Goal: Information Seeking & Learning: Understand process/instructions

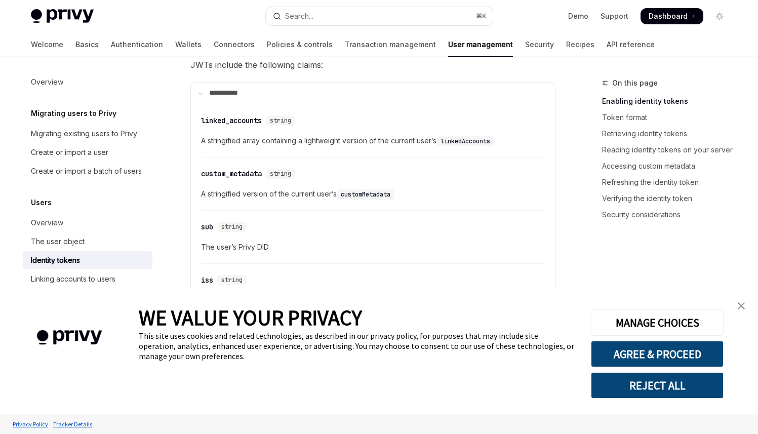
scroll to position [614, 0]
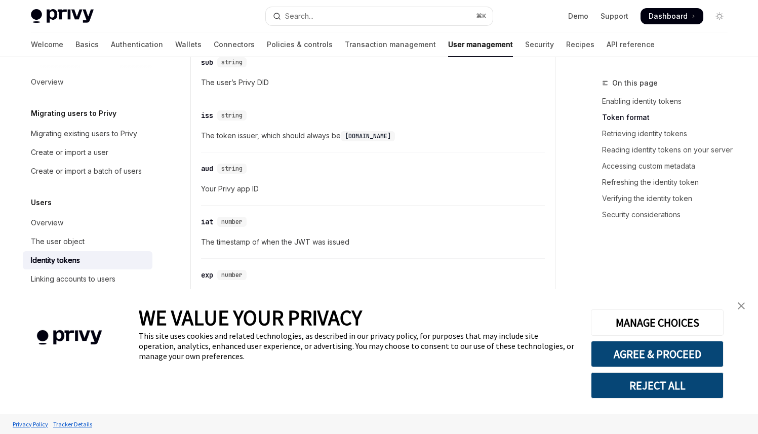
click at [738, 301] on link "close banner" at bounding box center [741, 306] width 20 height 20
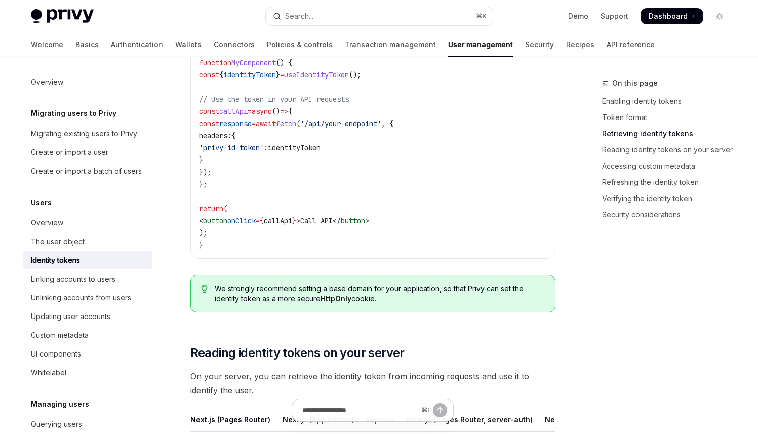
scroll to position [1069, 0]
click at [234, 158] on code "import { useIdentityToken } from '@privy-io/react-auth' ; function MyComponent …" at bounding box center [373, 141] width 348 height 219
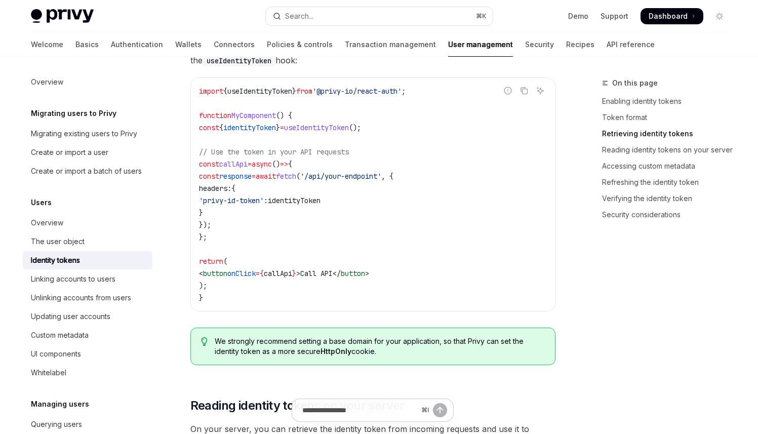
scroll to position [999, 0]
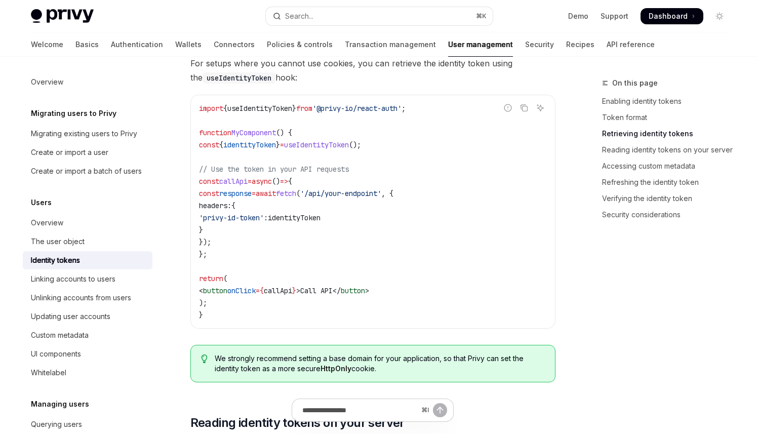
drag, startPoint x: 243, startPoint y: 227, endPoint x: 224, endPoint y: 203, distance: 30.7
click at [224, 203] on code "import { useIdentityToken } from '@privy-io/react-auth' ; function MyComponent …" at bounding box center [373, 211] width 348 height 219
copy code "headers: { 'privy-id-token' : identityToken }"
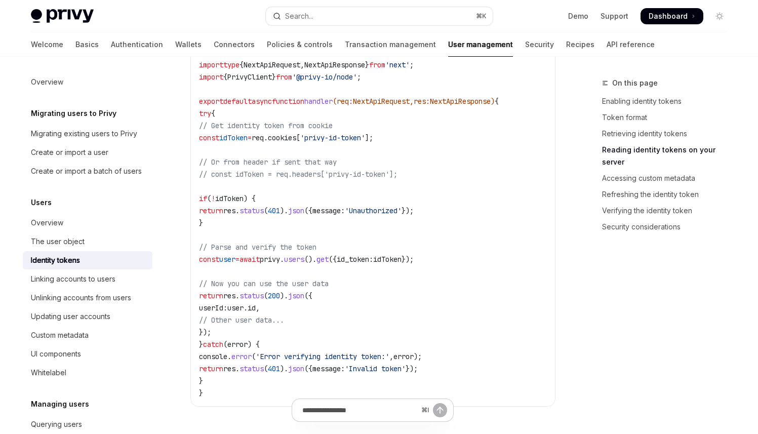
scroll to position [1433, 0]
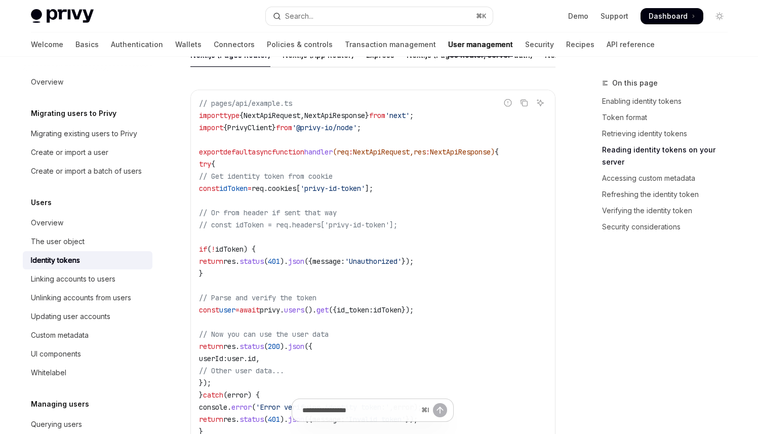
drag, startPoint x: 215, startPoint y: 182, endPoint x: 235, endPoint y: 193, distance: 23.1
click at [235, 193] on code "// pages/api/example.ts import type { NextApiRequest , NextApiResponse } from '…" at bounding box center [373, 273] width 348 height 352
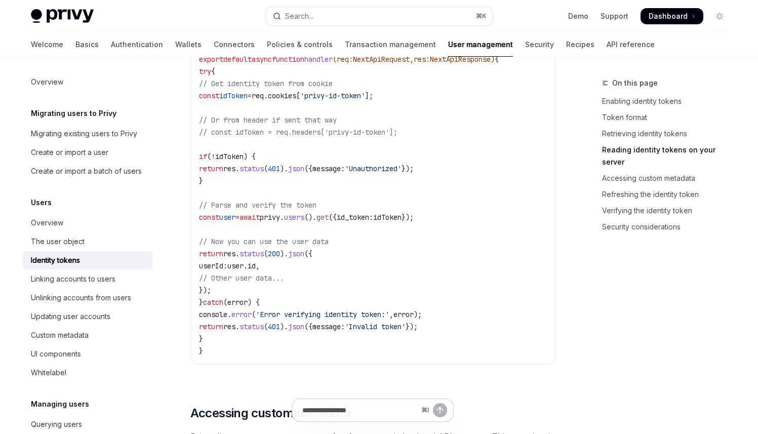
scroll to position [1456, 0]
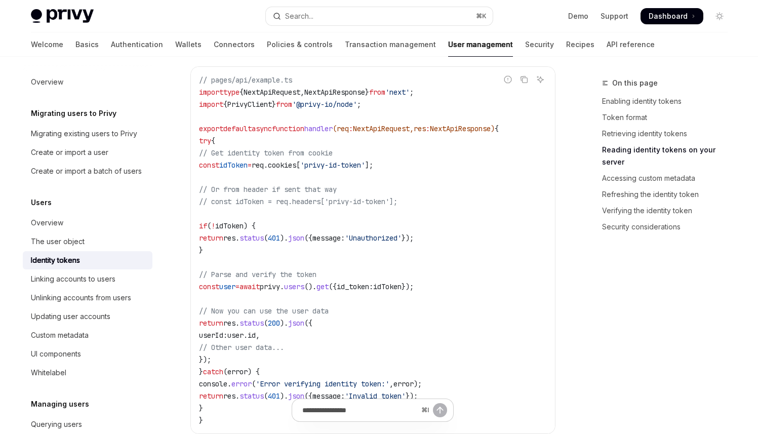
click at [488, 294] on code "// pages/api/example.ts import type { NextApiRequest , NextApiResponse } from '…" at bounding box center [373, 250] width 348 height 352
click at [257, 364] on code "// pages/api/example.ts import type { NextApiRequest , NextApiResponse } from '…" at bounding box center [373, 250] width 348 height 352
copy code "// Get identity token from cookie const idToken = req . cookies [ 'privy-id-tok…"
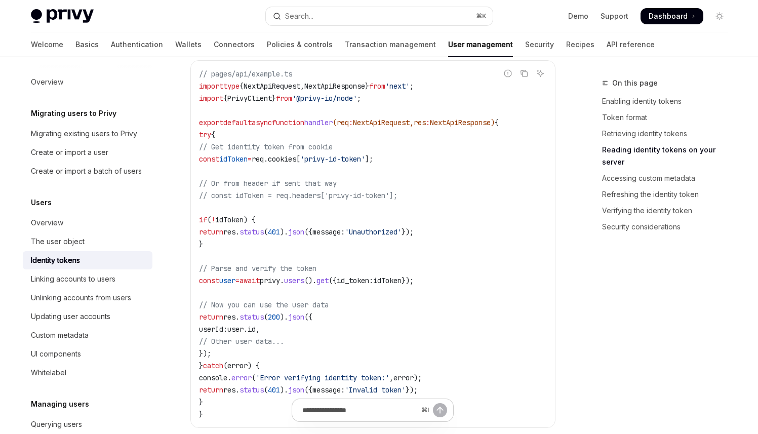
scroll to position [1516, 0]
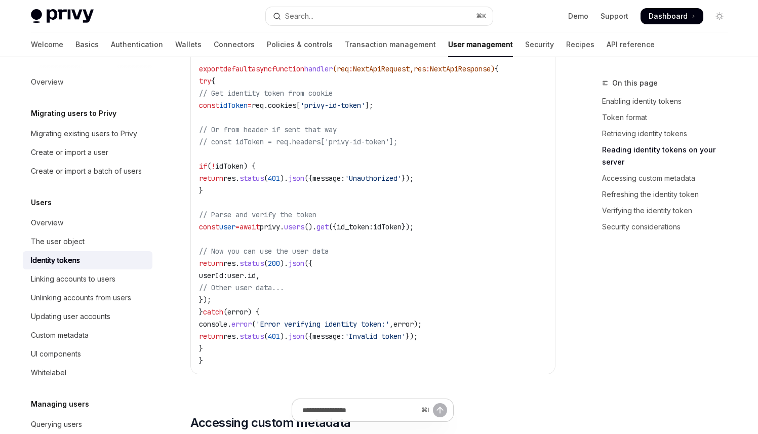
drag, startPoint x: 219, startPoint y: 354, endPoint x: 192, endPoint y: 91, distance: 264.6
click at [192, 91] on div "// pages/api/example.ts import type { NextApiRequest , NextApiResponse } from '…" at bounding box center [373, 190] width 364 height 366
copy code "try { // Get identity token from cookie const idToken = req . cookies [ 'privy-…"
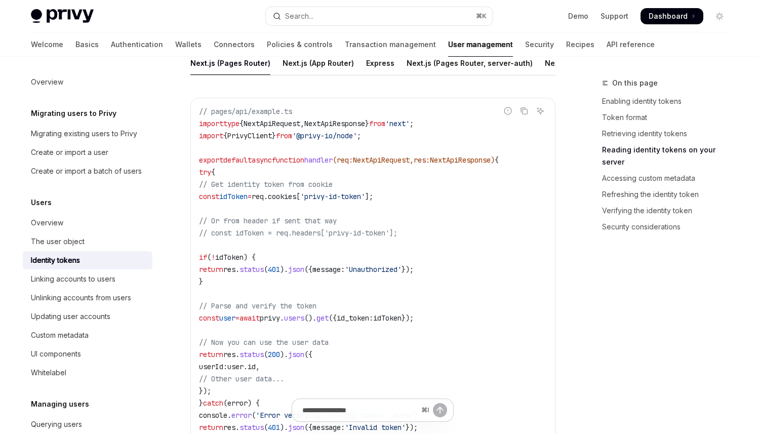
scroll to position [1423, 0]
click at [409, 166] on span "NextApiRequest" at bounding box center [381, 161] width 57 height 9
copy span "NextApiRequest"
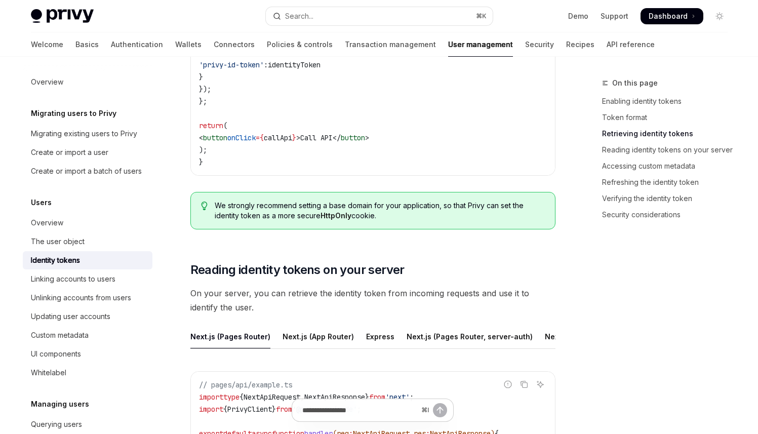
scroll to position [1145, 0]
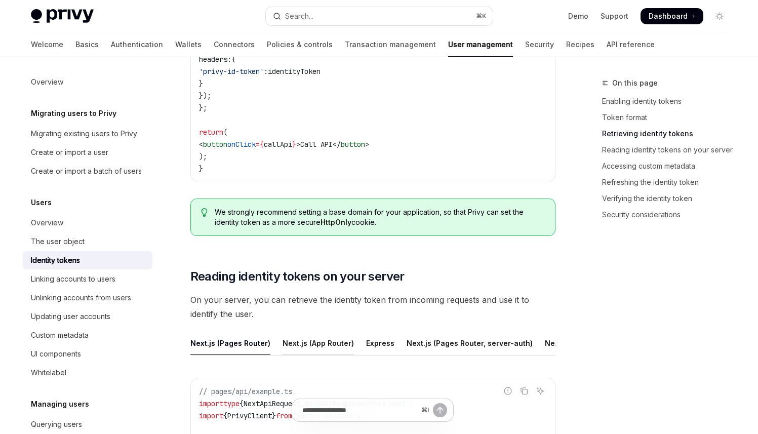
click at [332, 342] on div "Next.js (App Router)" at bounding box center [317, 343] width 71 height 24
click at [379, 343] on div "Express" at bounding box center [380, 343] width 28 height 24
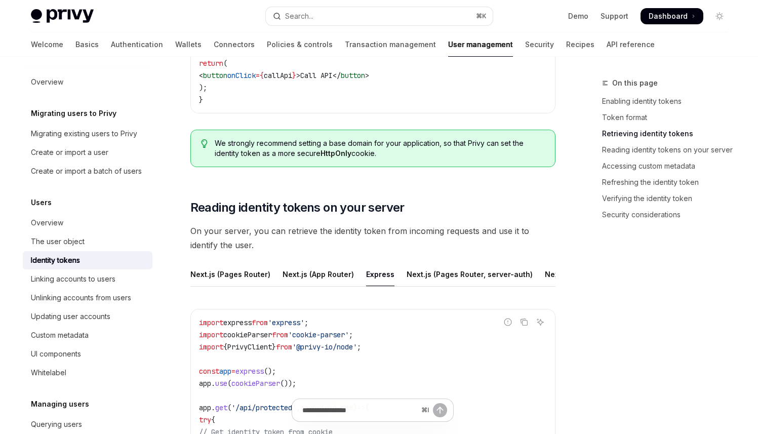
scroll to position [1231, 0]
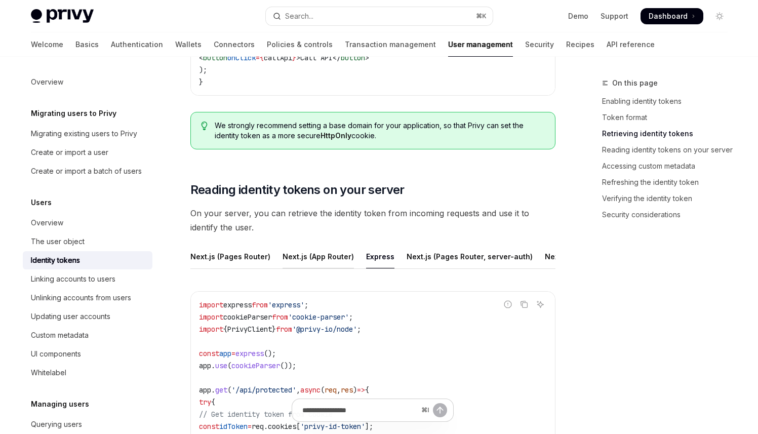
click at [327, 257] on div "Next.js (App Router)" at bounding box center [317, 256] width 71 height 24
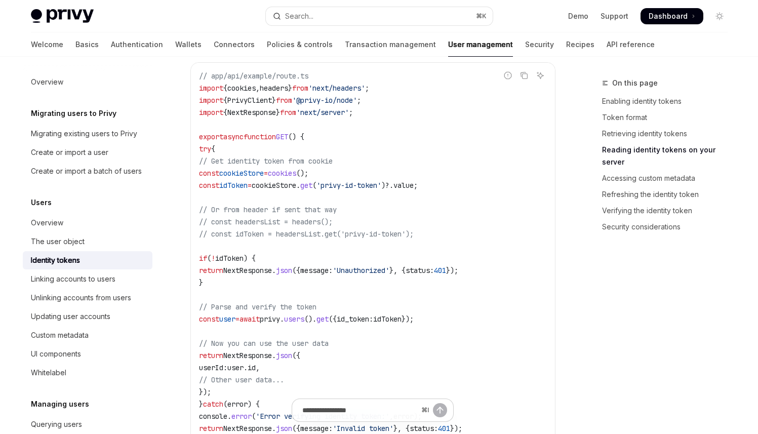
scroll to position [1482, 0]
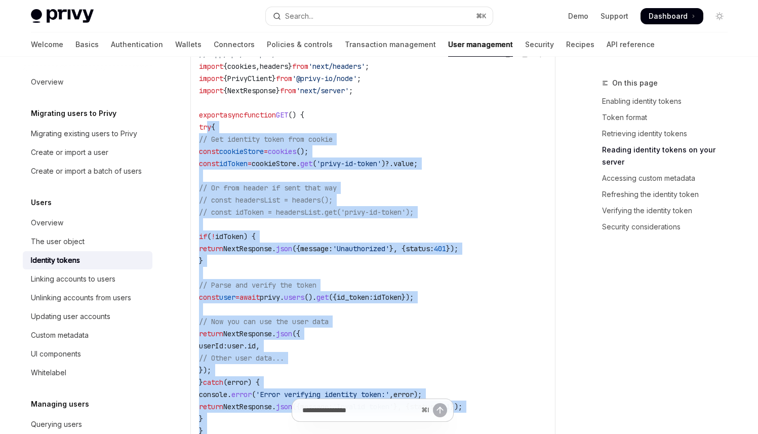
drag, startPoint x: 208, startPoint y: 131, endPoint x: 216, endPoint y: 409, distance: 278.5
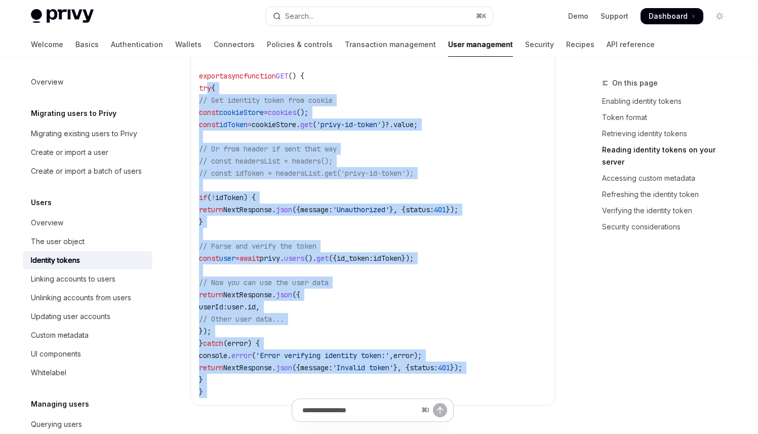
scroll to position [1600, 0]
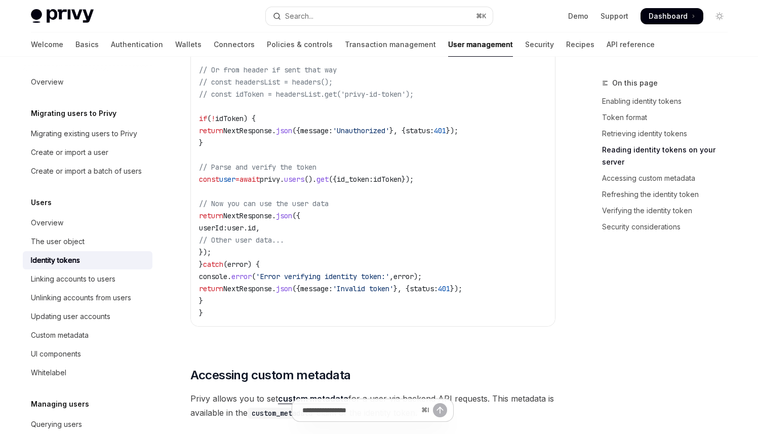
click at [189, 299] on div "Users Identity tokens OpenAI Open in ChatGPT Access user data securely with Pri…" at bounding box center [277, 362] width 559 height 3770
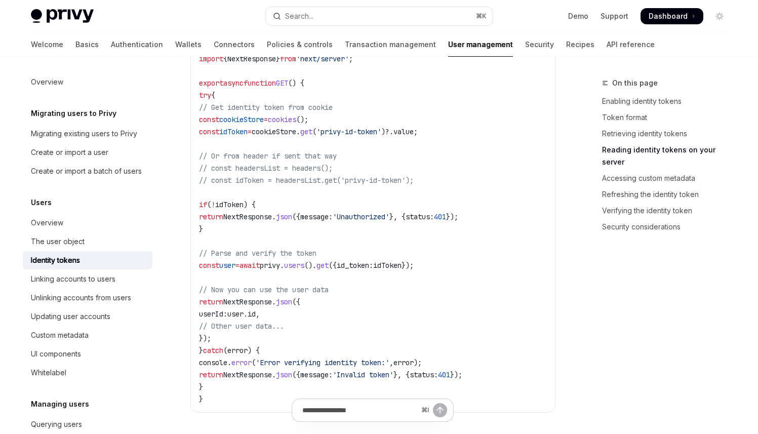
scroll to position [1475, 0]
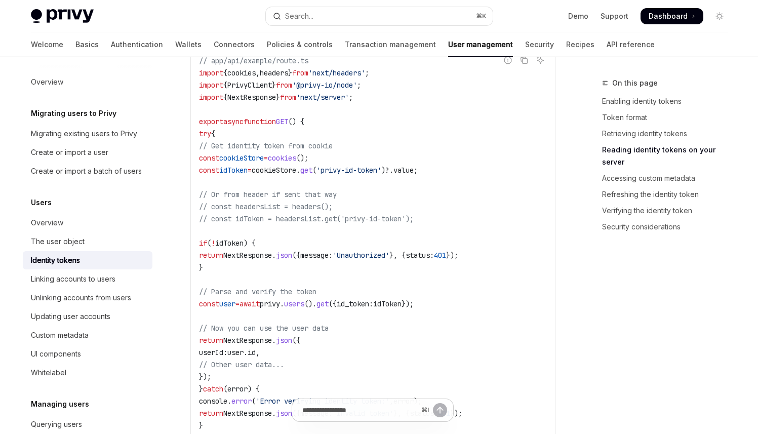
drag, startPoint x: 217, startPoint y: 300, endPoint x: 207, endPoint y: 140, distance: 160.3
click at [207, 140] on code "// app/api/example/route.ts import { cookies , headers } from 'next/headers' ; …" at bounding box center [373, 249] width 348 height 389
copy code "try { // Get identity token from cookie const cookieStore = cookies (); const i…"
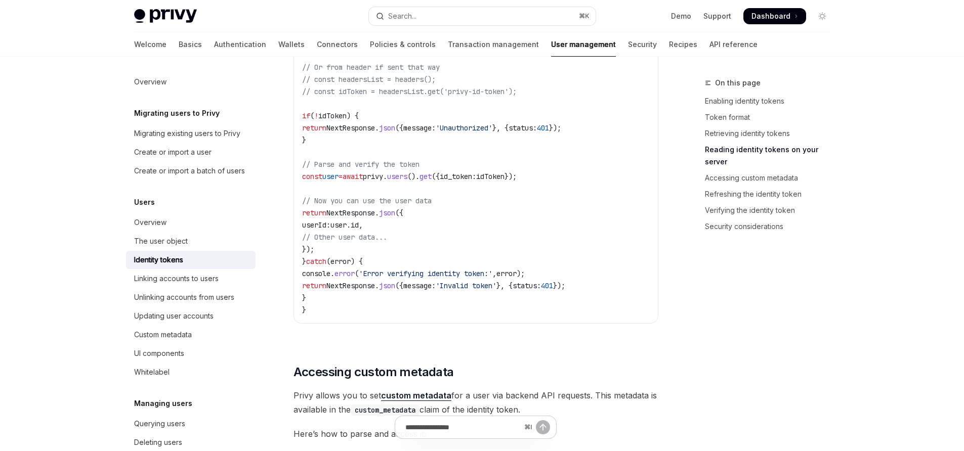
scroll to position [1576, 0]
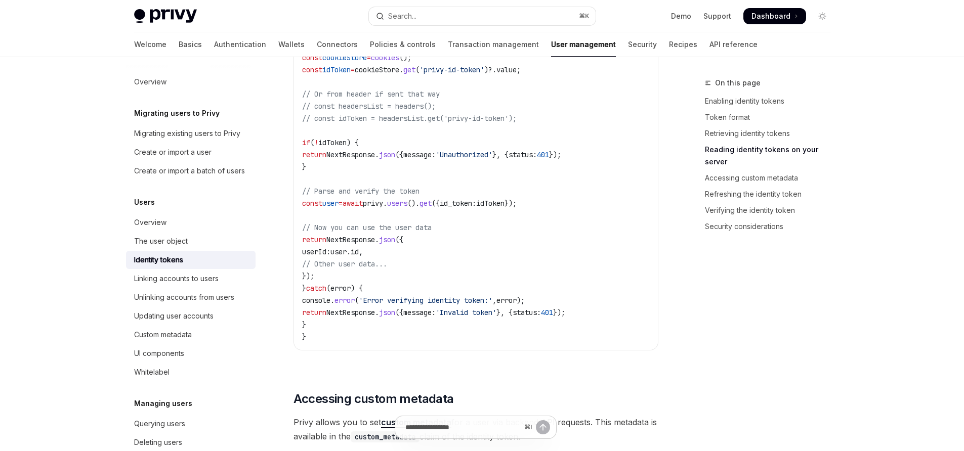
click at [407, 208] on span "users" at bounding box center [397, 203] width 20 height 9
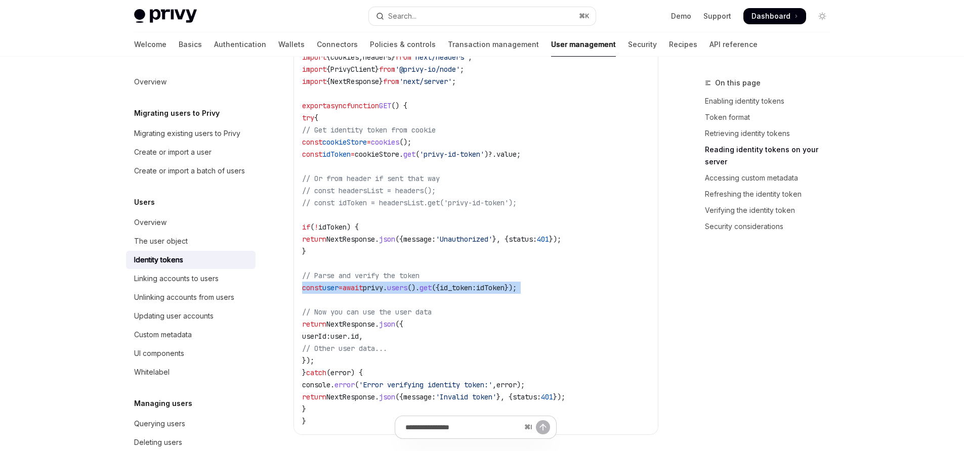
scroll to position [1402, 0]
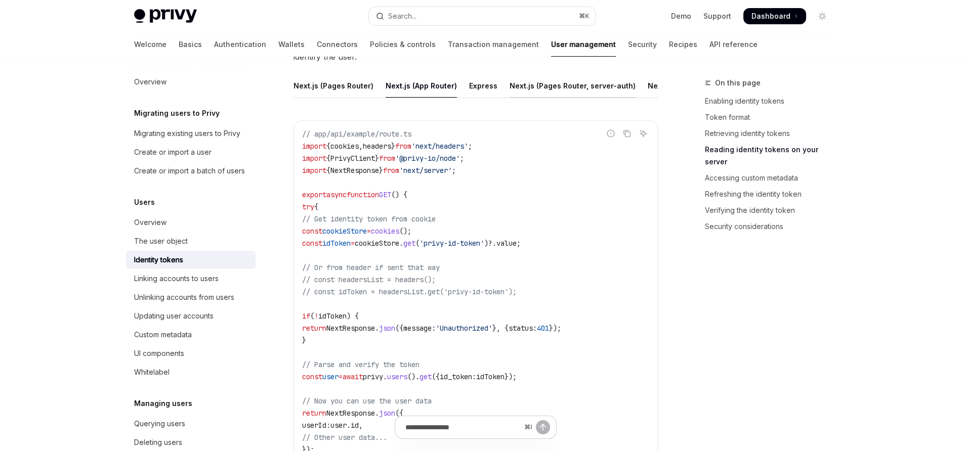
click at [560, 86] on div "Next.js (Pages Router, server-auth)" at bounding box center [573, 86] width 126 height 24
type textarea "*"
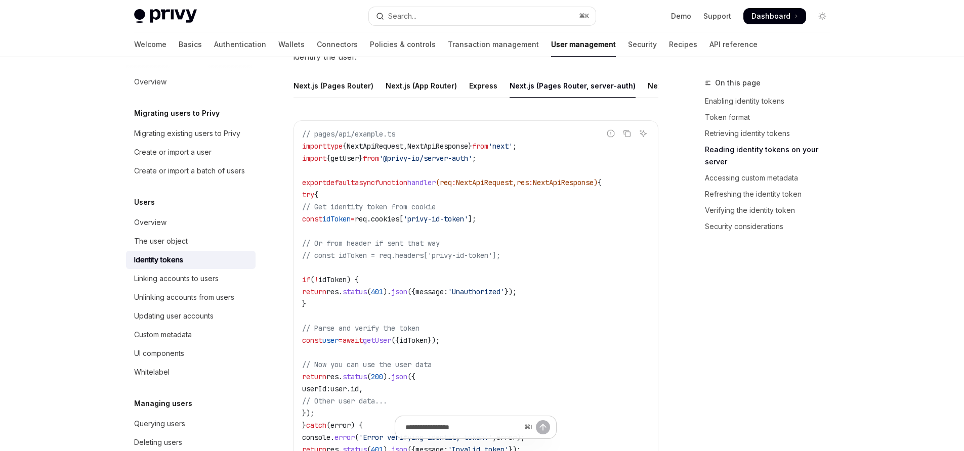
drag, startPoint x: 510, startPoint y: 348, endPoint x: 317, endPoint y: 344, distance: 192.4
click at [317, 344] on code "// pages/api/example.ts import type { NextApiRequest , NextApiResponse } from '…" at bounding box center [476, 304] width 348 height 352
copy span "const user = await getUser ({ idToken });"
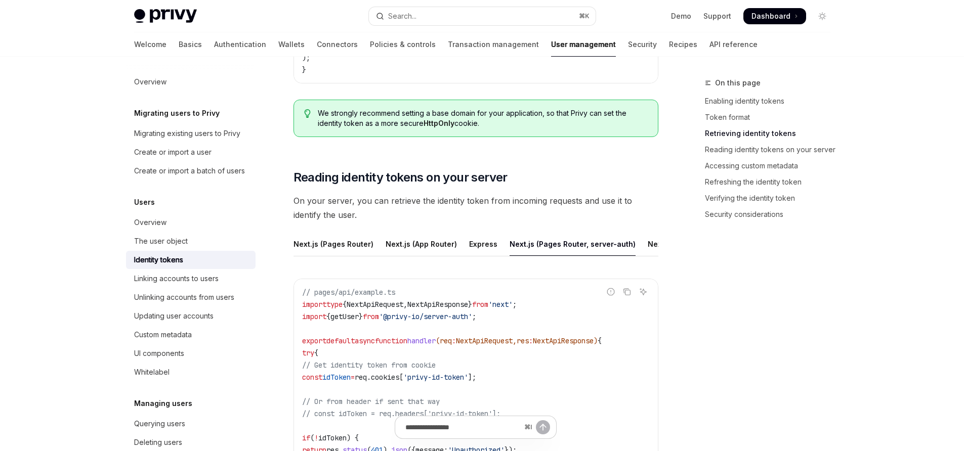
scroll to position [1078, 0]
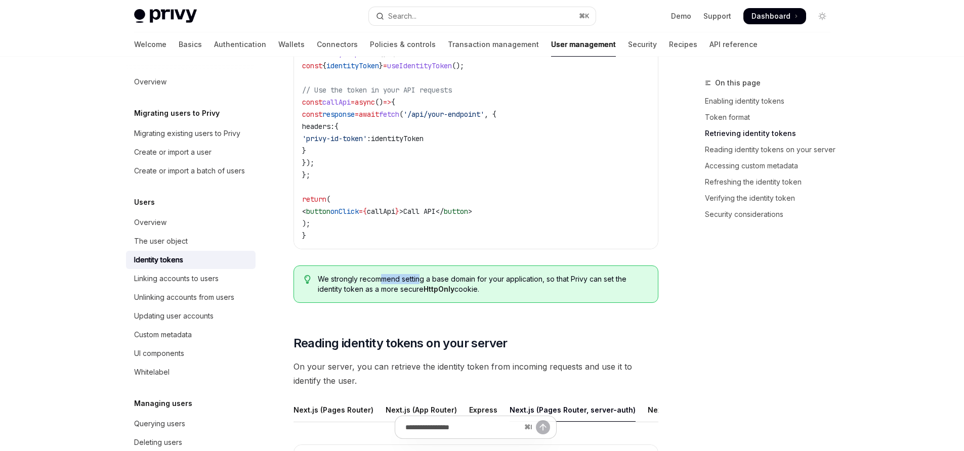
drag, startPoint x: 383, startPoint y: 277, endPoint x: 421, endPoint y: 275, distance: 38.5
click at [421, 275] on span "We strongly recommend setting a base domain for your application, so that Privy…" at bounding box center [483, 284] width 330 height 20
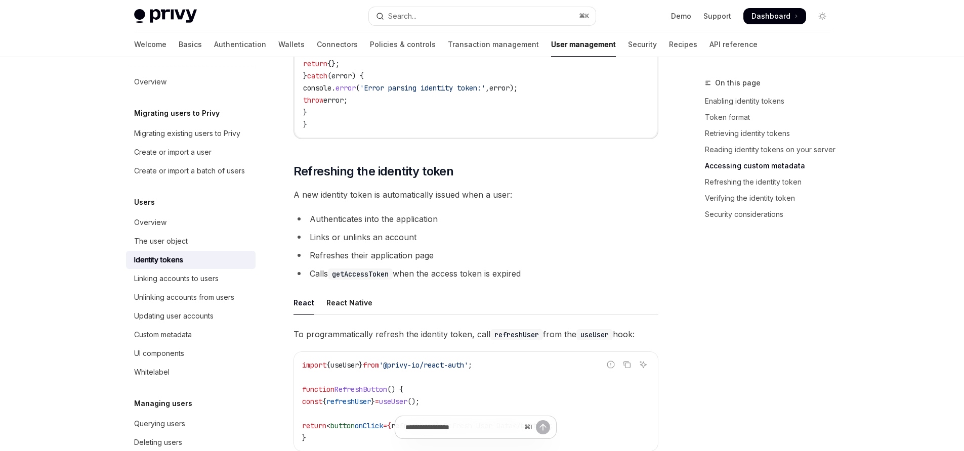
scroll to position [2331, 0]
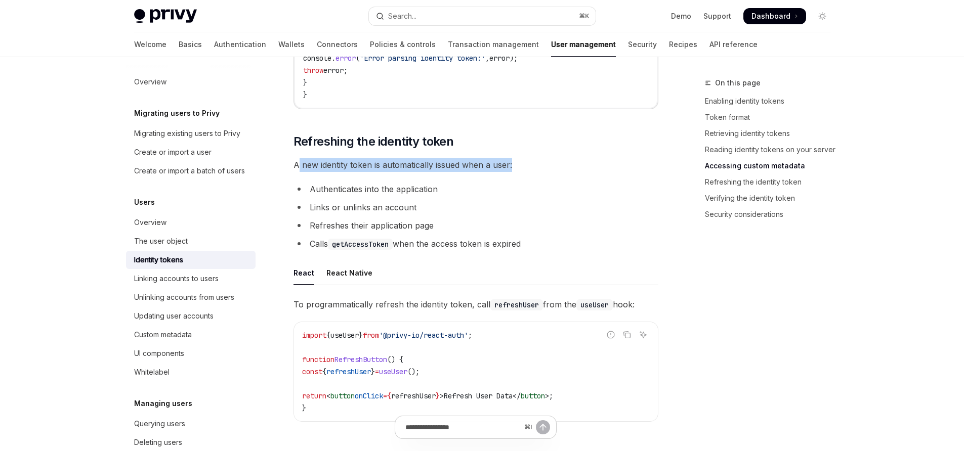
drag, startPoint x: 296, startPoint y: 177, endPoint x: 538, endPoint y: 187, distance: 241.6
click at [538, 172] on span "A new identity token is automatically issued when a user:" at bounding box center [476, 165] width 365 height 14
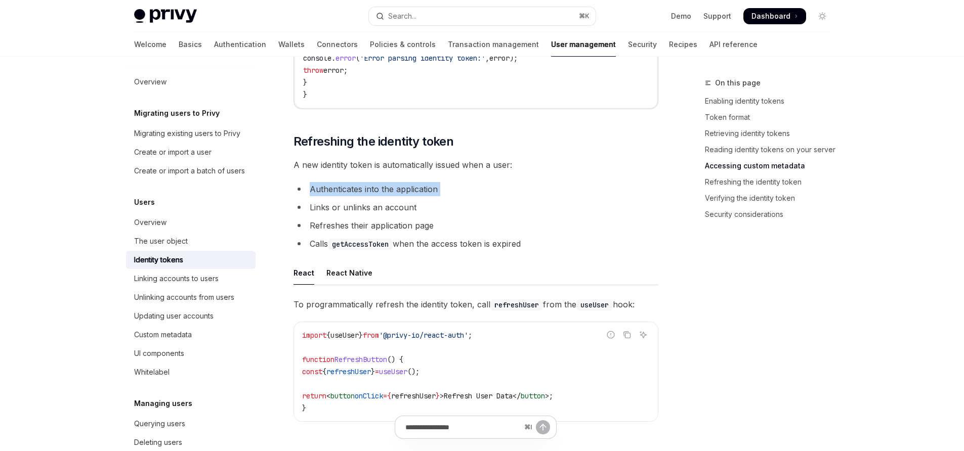
drag, startPoint x: 433, startPoint y: 200, endPoint x: 476, endPoint y: 212, distance: 45.1
drag, startPoint x: 448, startPoint y: 217, endPoint x: 286, endPoint y: 224, distance: 161.6
drag, startPoint x: 440, startPoint y: 236, endPoint x: 313, endPoint y: 245, distance: 127.4
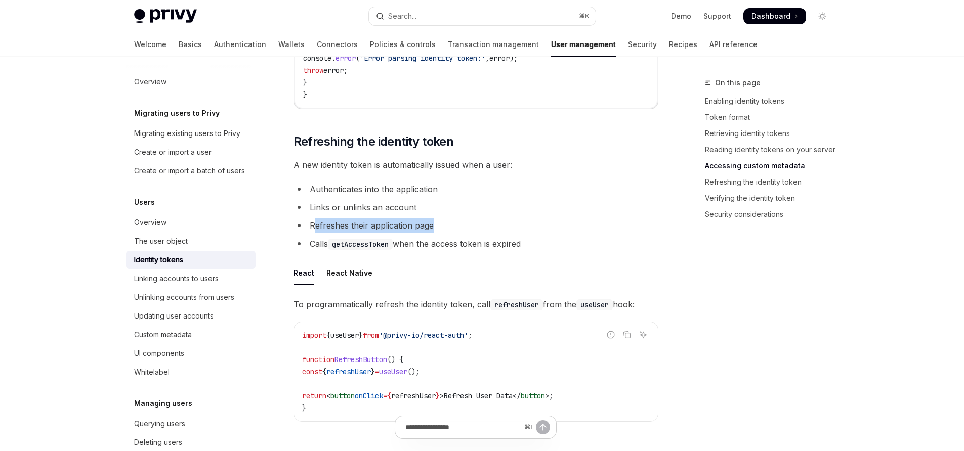
click at [313, 233] on li "Refreshes their application page" at bounding box center [476, 226] width 365 height 14
drag, startPoint x: 312, startPoint y: 259, endPoint x: 528, endPoint y: 262, distance: 216.7
click at [528, 251] on li "Calls getAccessToken when the access token is expired" at bounding box center [476, 244] width 365 height 14
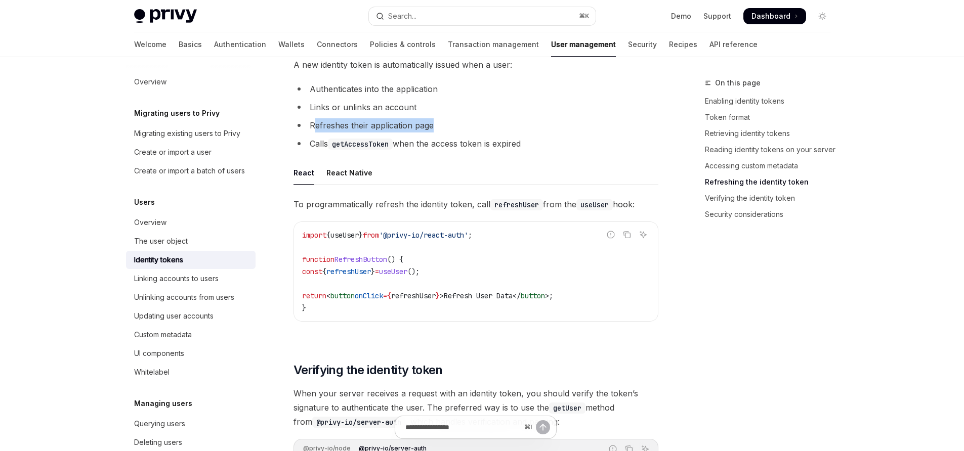
scroll to position [2417, 0]
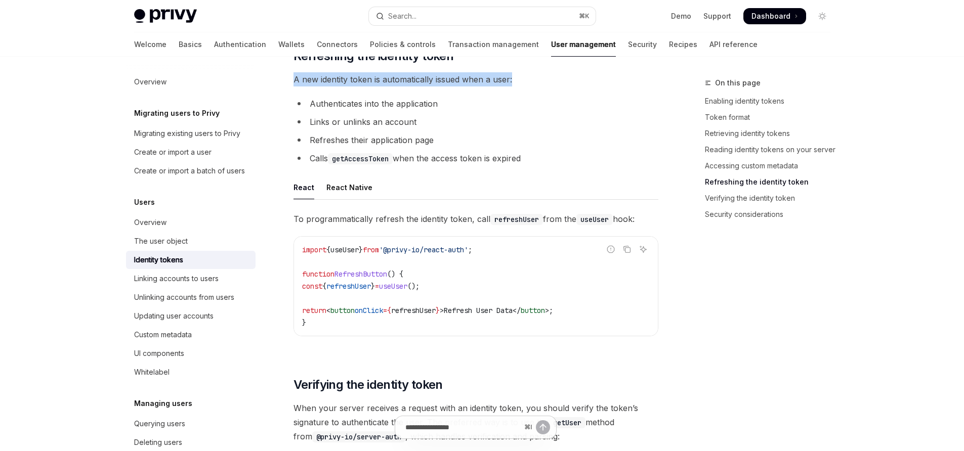
drag, startPoint x: 295, startPoint y: 94, endPoint x: 512, endPoint y: 93, distance: 217.1
click at [512, 87] on span "A new identity token is automatically issued when a user:" at bounding box center [476, 79] width 365 height 14
click at [480, 87] on span "A new identity token is automatically issued when a user:" at bounding box center [476, 79] width 365 height 14
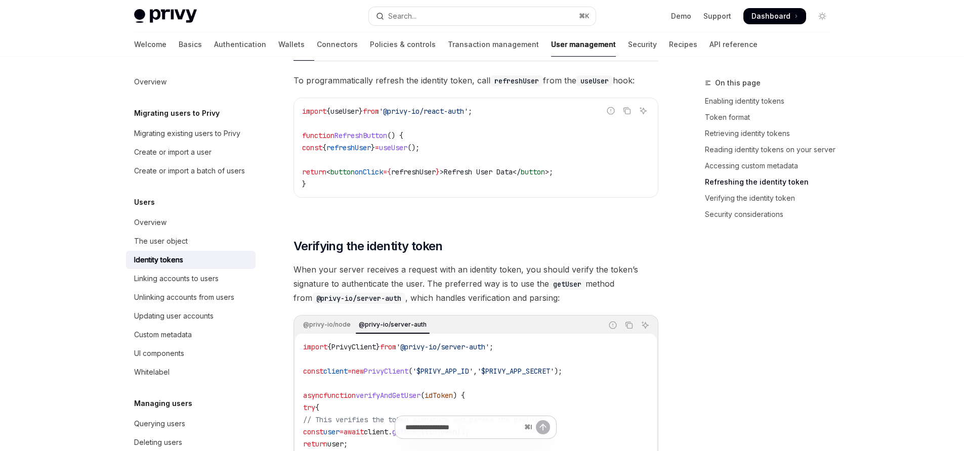
scroll to position [2425, 0]
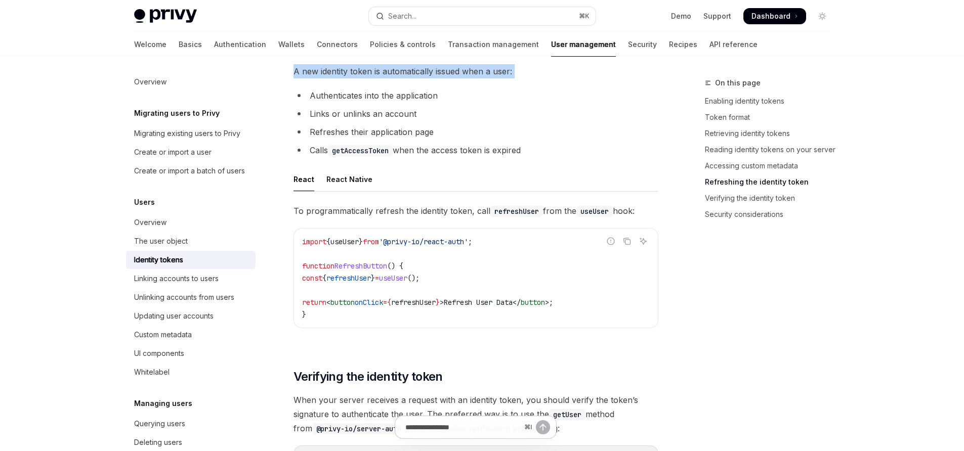
drag, startPoint x: 522, startPoint y: 163, endPoint x: 313, endPoint y: 111, distance: 216.1
click at [313, 111] on ul "Authenticates into the application Links or unlinks an account Refreshes their …" at bounding box center [476, 123] width 365 height 69
click at [411, 78] on span "A new identity token is automatically issued when a user:" at bounding box center [476, 71] width 365 height 14
click at [405, 56] on span "Refreshing the identity token" at bounding box center [374, 48] width 160 height 16
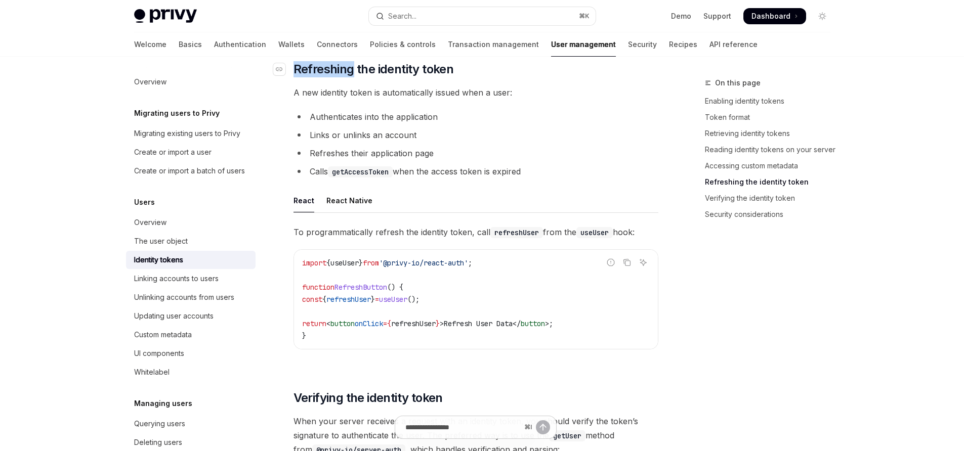
click at [390, 100] on span "A new identity token is automatically issued when a user:" at bounding box center [476, 93] width 365 height 14
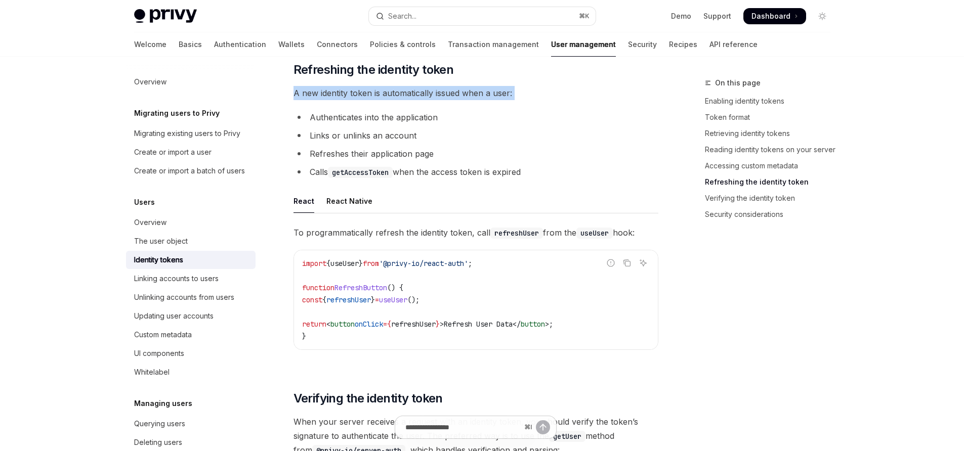
click at [390, 100] on span "A new identity token is automatically issued when a user:" at bounding box center [476, 93] width 365 height 14
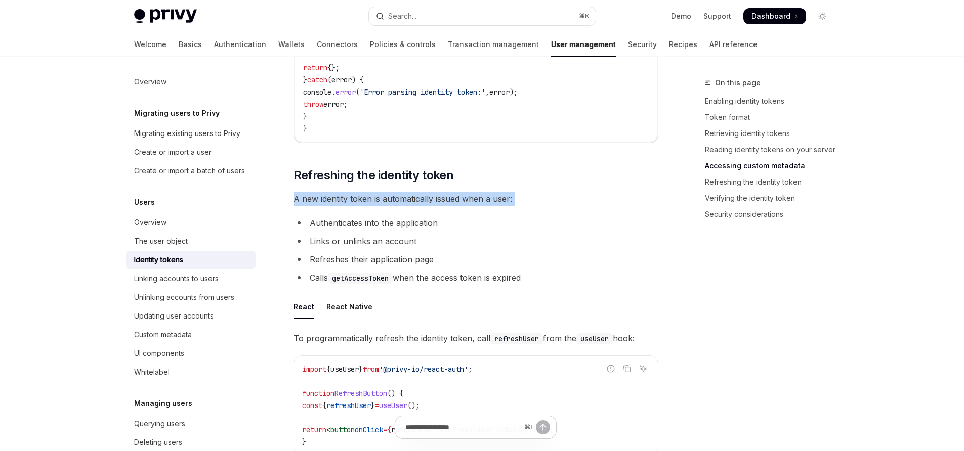
scroll to position [2289, 0]
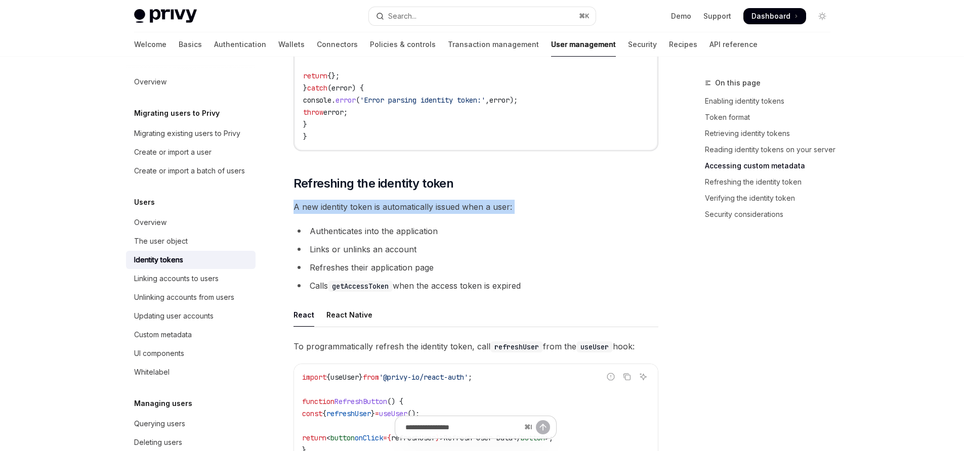
click at [509, 214] on span "A new identity token is automatically issued when a user:" at bounding box center [476, 207] width 365 height 14
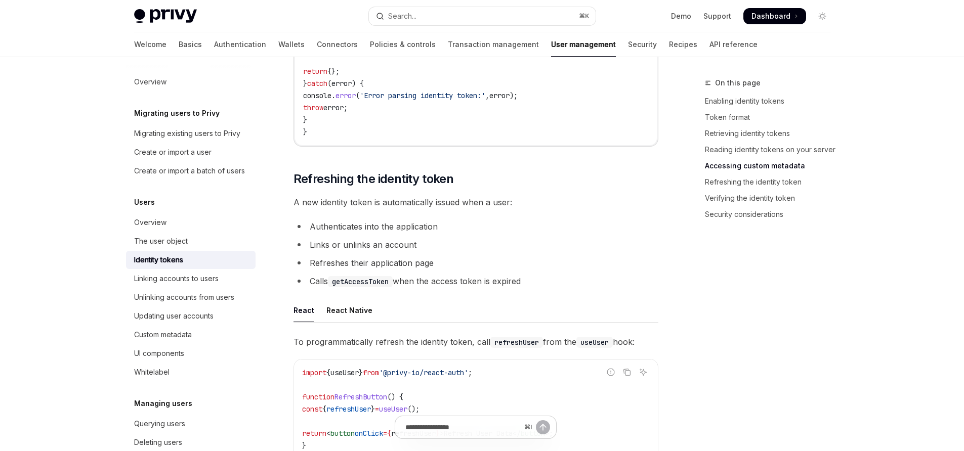
scroll to position [2301, 0]
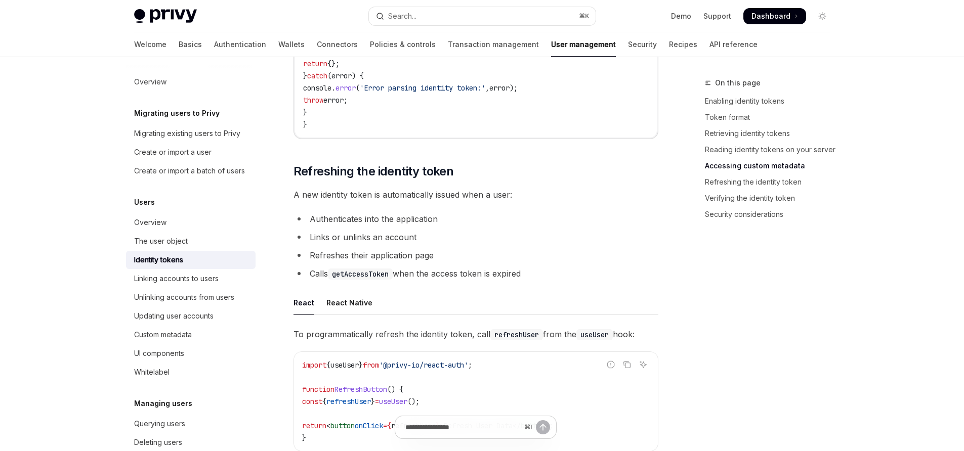
click at [338, 244] on li "Links or unlinks an account" at bounding box center [476, 237] width 365 height 14
click at [346, 180] on span "Refreshing the identity token" at bounding box center [374, 171] width 160 height 16
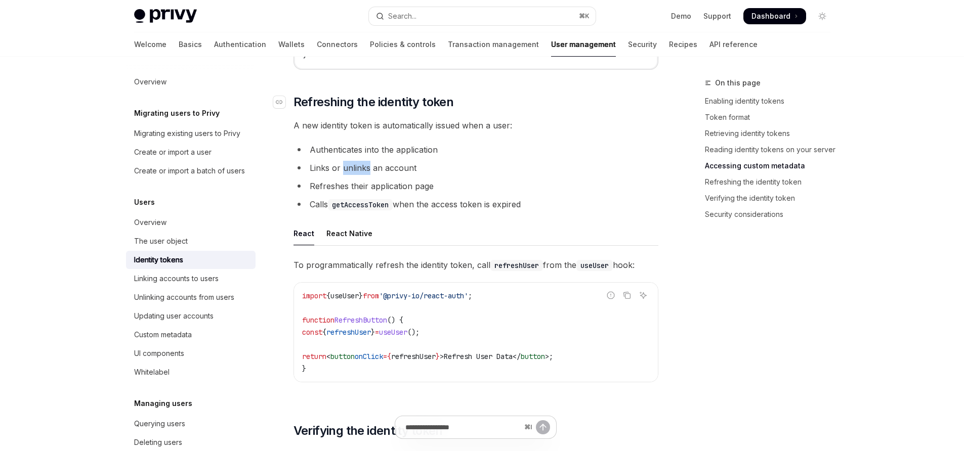
click at [346, 191] on ul "Authenticates into the application Links or unlinks an account Refreshes their …" at bounding box center [476, 177] width 365 height 69
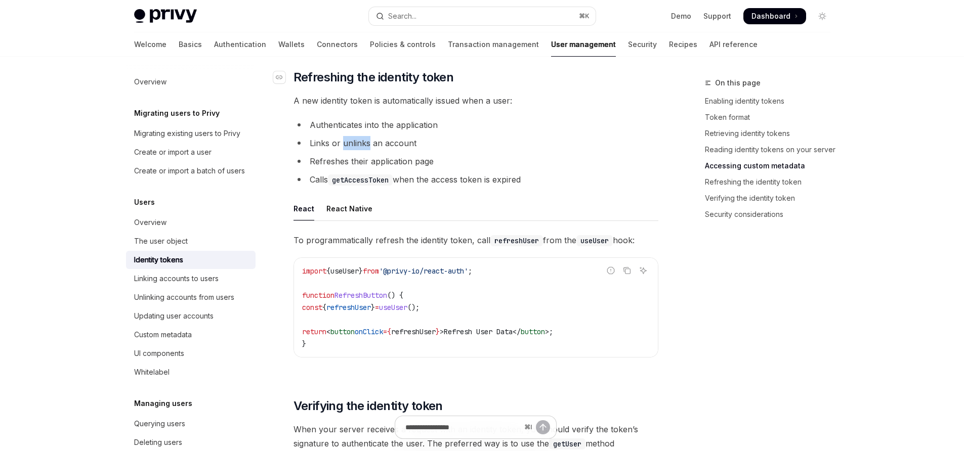
scroll to position [2403, 0]
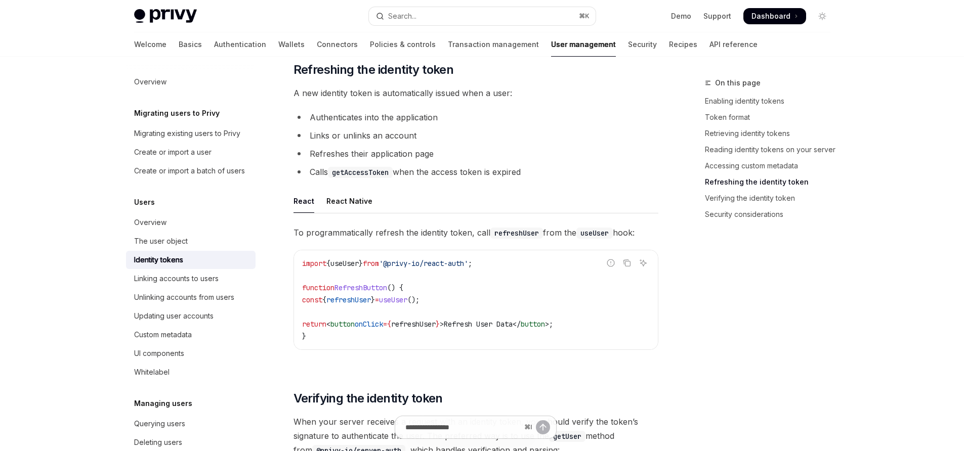
click at [398, 143] on li "Links or unlinks an account" at bounding box center [476, 136] width 365 height 14
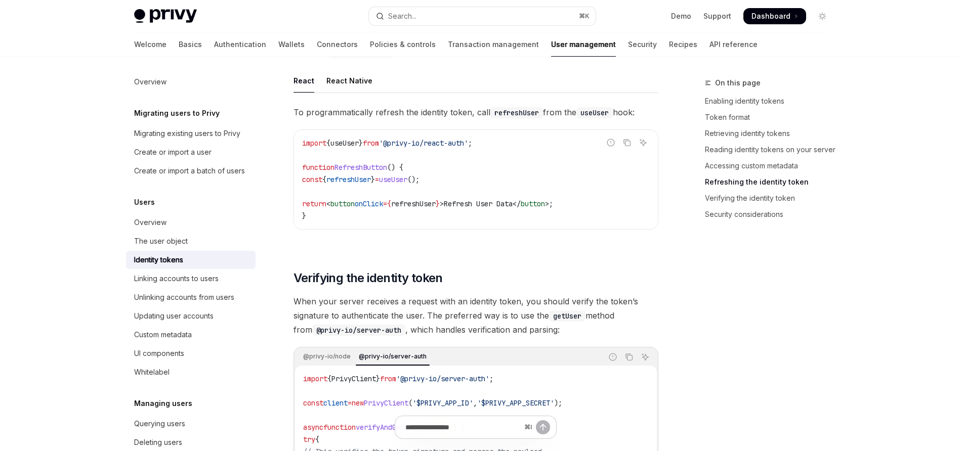
scroll to position [2544, 0]
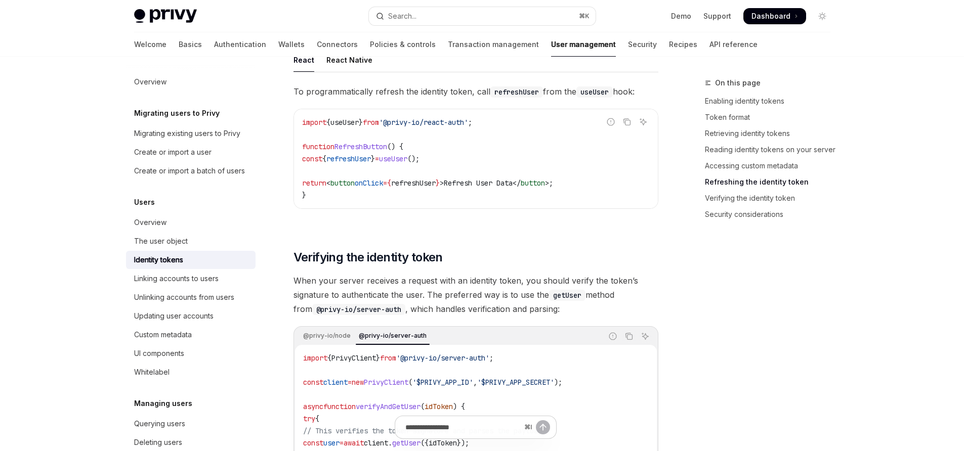
click at [517, 296] on span "When your server receives a request with an identity token, you should verify t…" at bounding box center [476, 295] width 365 height 43
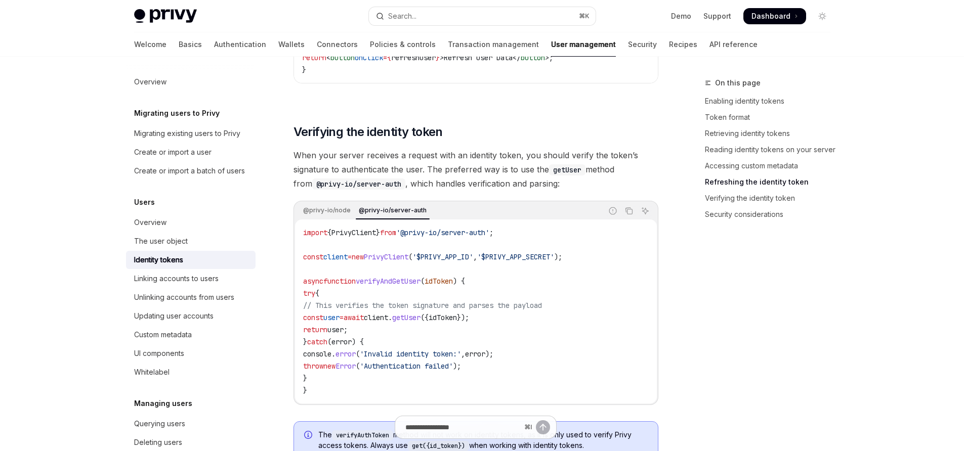
scroll to position [2657, 0]
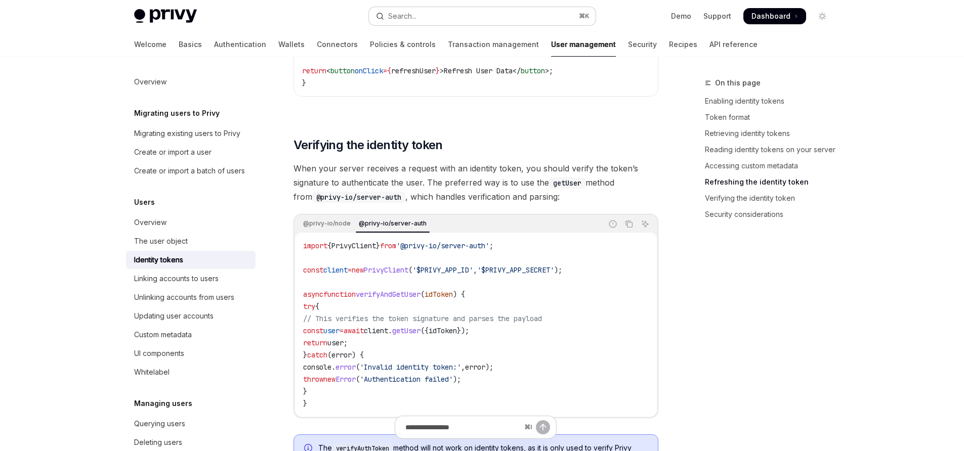
click at [487, 16] on button "Search... ⌘ K" at bounding box center [482, 16] width 227 height 18
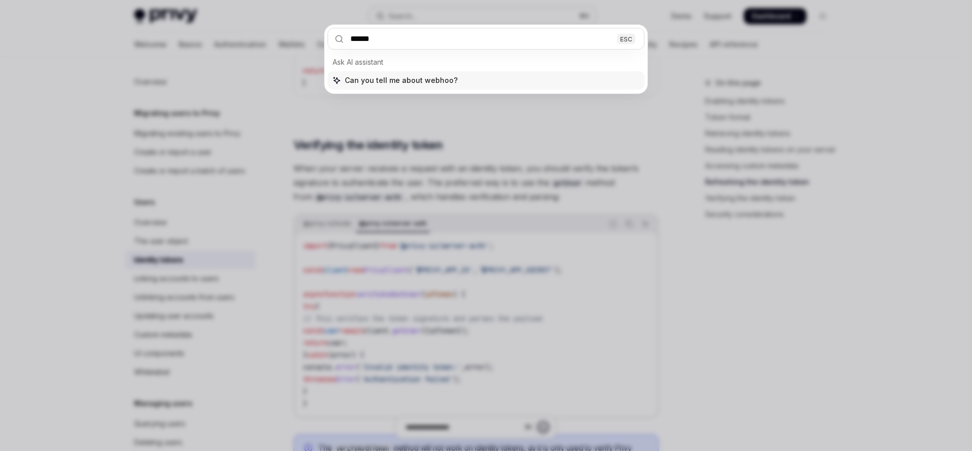
type input "*******"
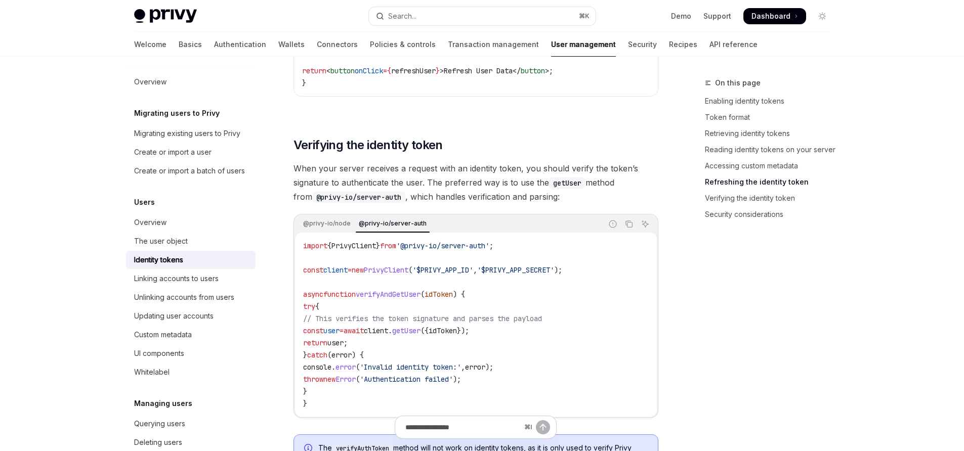
type textarea "*"
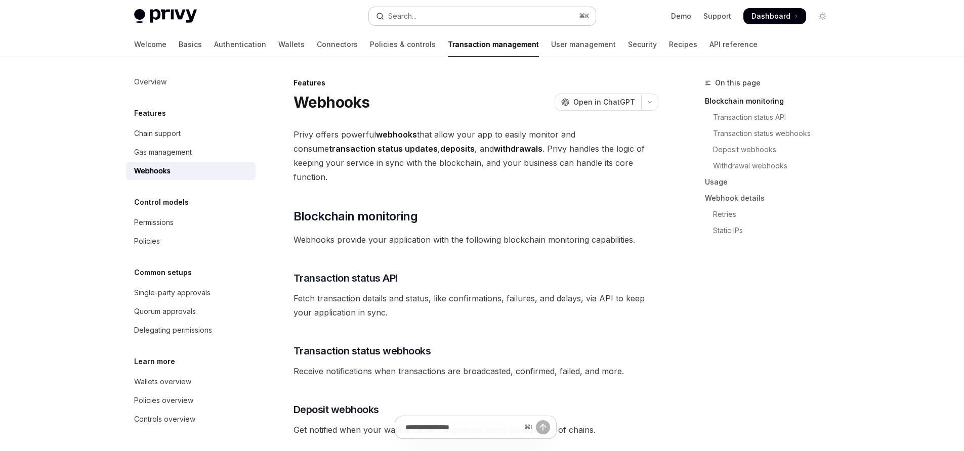
click at [429, 20] on button "Search... ⌘ K" at bounding box center [482, 16] width 227 height 18
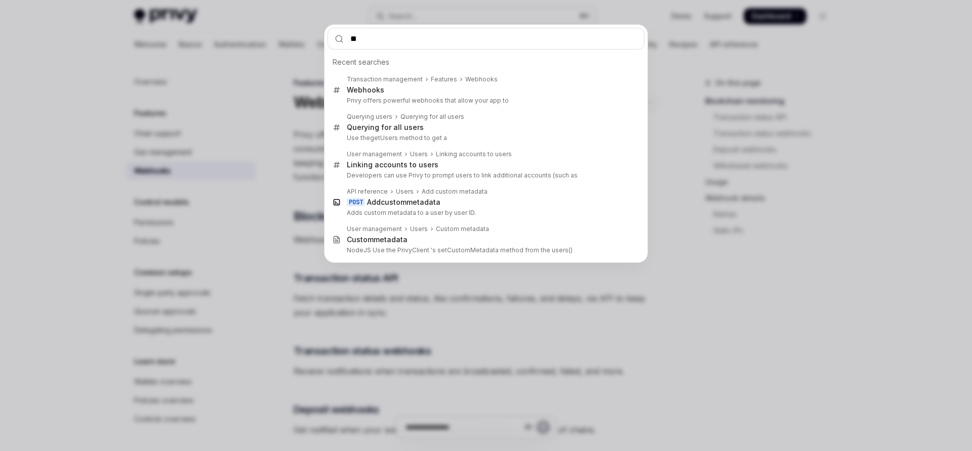
type input "***"
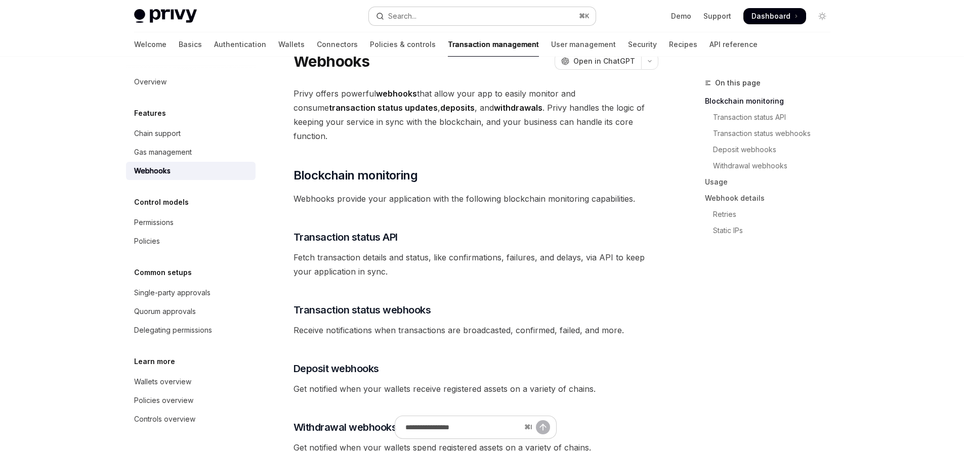
scroll to position [40, 0]
click at [517, 14] on button "Search... ⌘ K" at bounding box center [482, 16] width 227 height 18
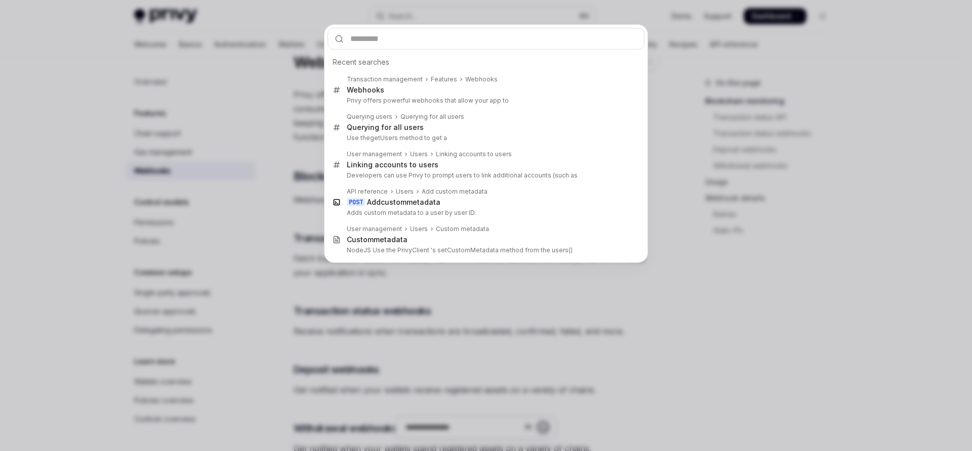
type input "**********"
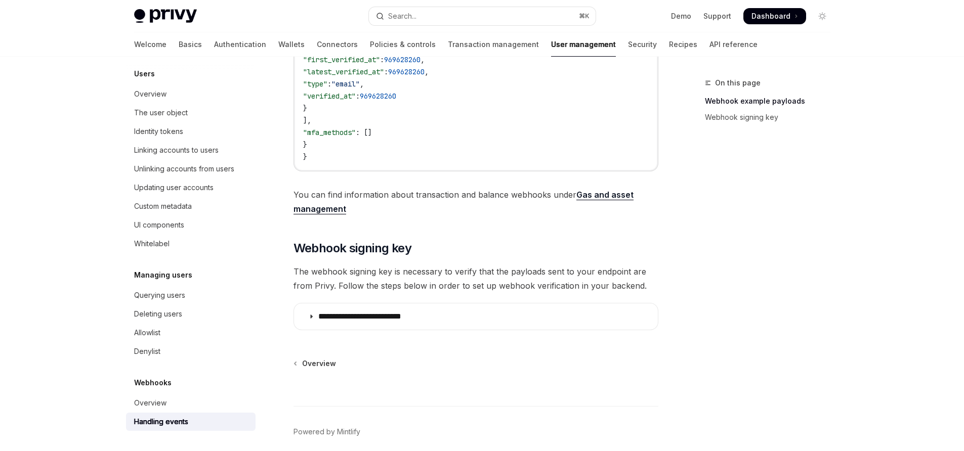
scroll to position [450, 0]
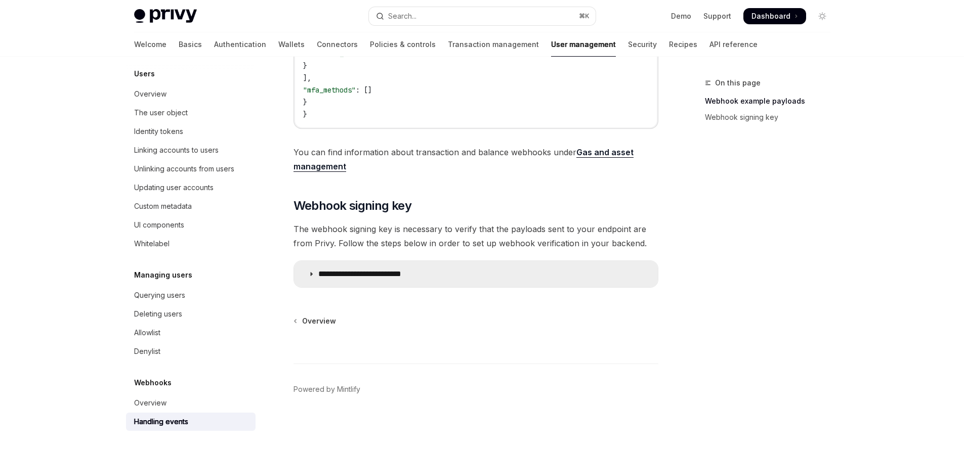
click at [431, 269] on summary "**********" at bounding box center [476, 274] width 364 height 26
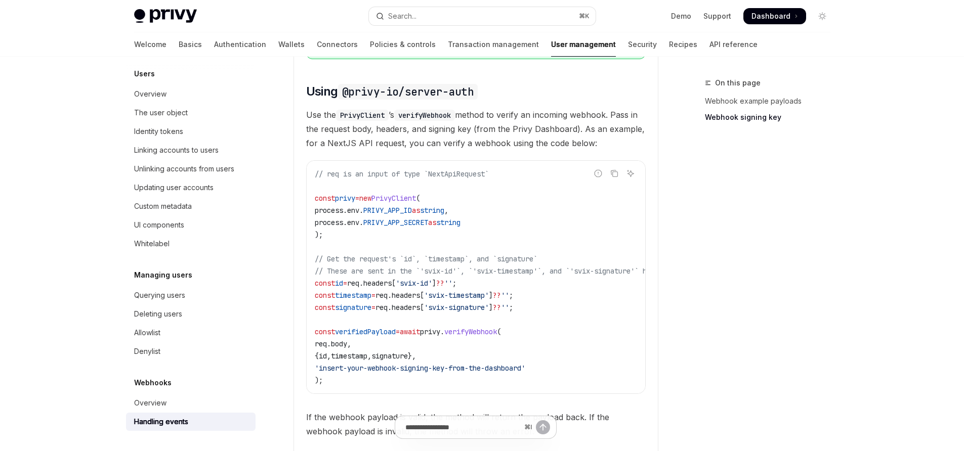
scroll to position [779, 0]
drag, startPoint x: 362, startPoint y: 288, endPoint x: 438, endPoint y: 287, distance: 75.9
click at [438, 287] on span "const id = req . headers [ 'svix-id' ] ?? '' ;" at bounding box center [386, 282] width 142 height 9
click at [550, 312] on code "// req is an input of type `NextApiRequest` const privy = new PrivyClient ( pro…" at bounding box center [531, 277] width 433 height 219
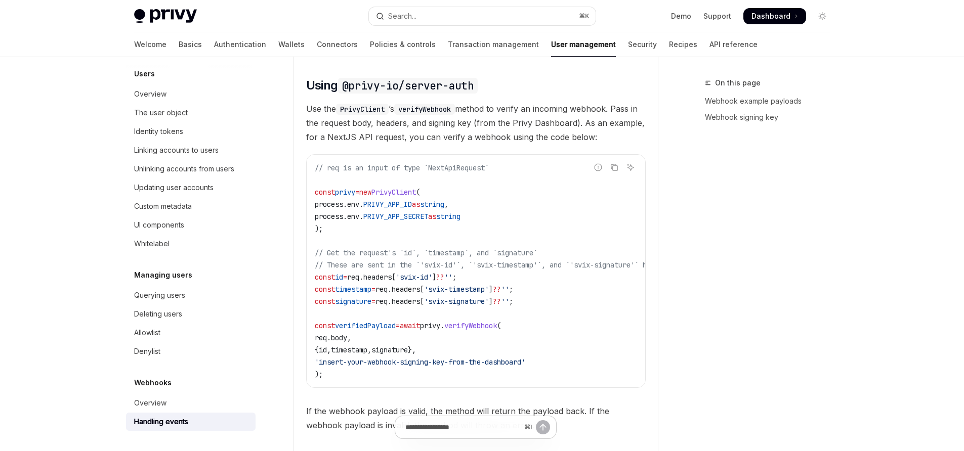
scroll to position [822, 0]
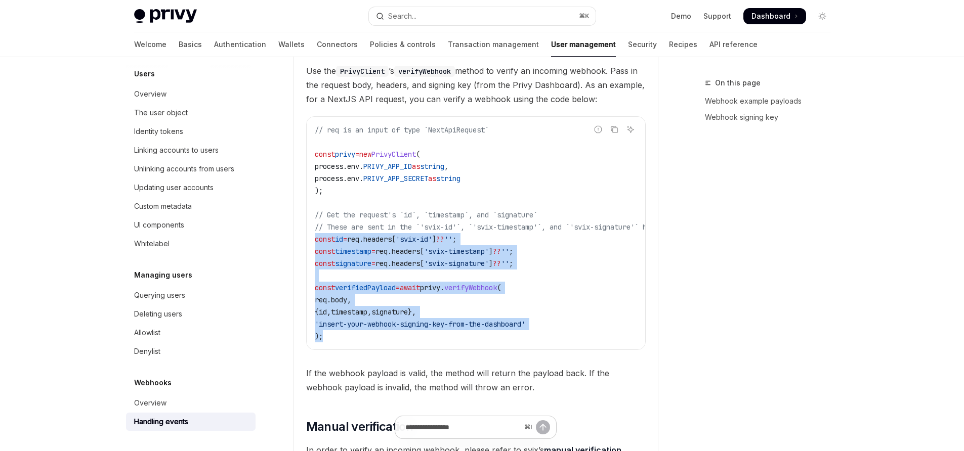
drag, startPoint x: 346, startPoint y: 344, endPoint x: 299, endPoint y: 245, distance: 109.3
click at [299, 245] on details "**********" at bounding box center [476, 182] width 365 height 596
copy code "const id = req . headers [ 'svix-id' ] ?? '' ; const timestamp = req . headers …"
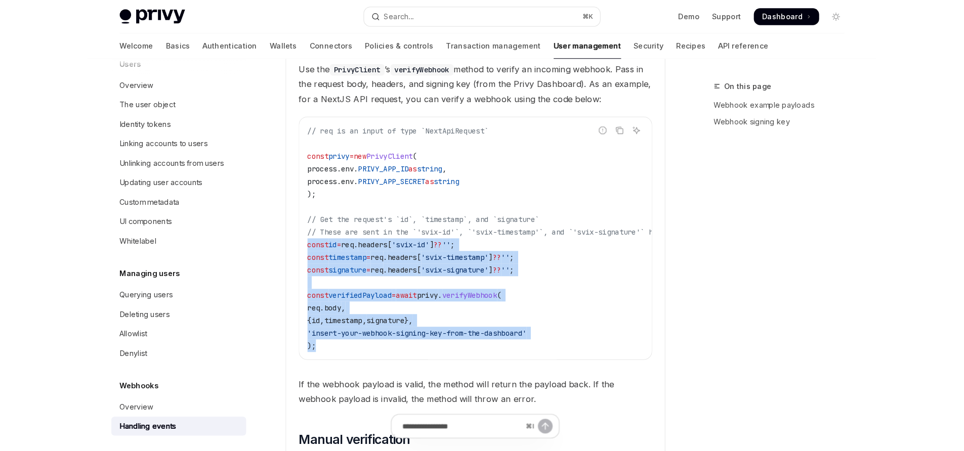
scroll to position [827, 0]
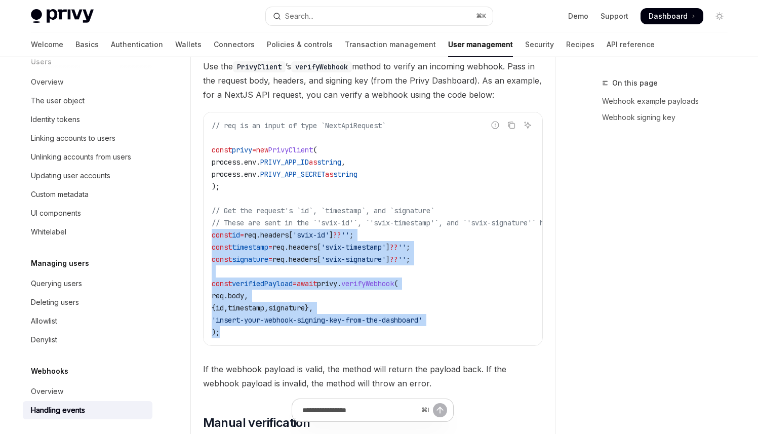
type textarea "*"
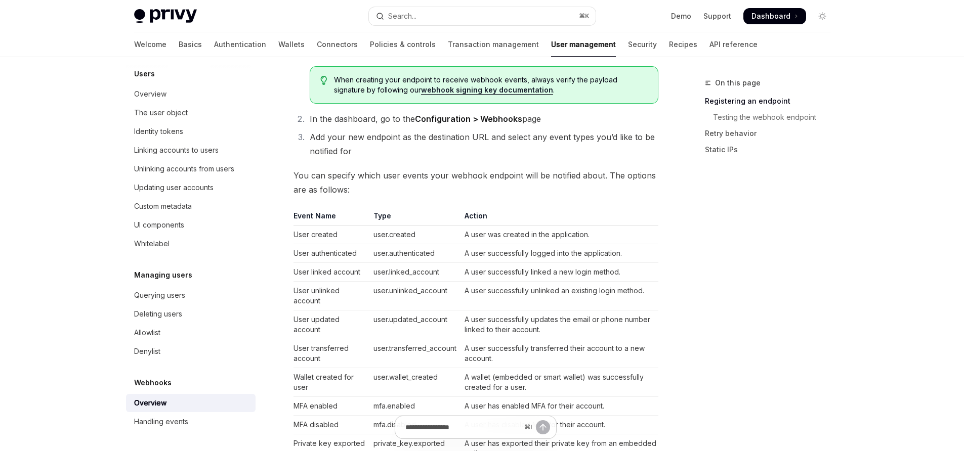
scroll to position [505, 0]
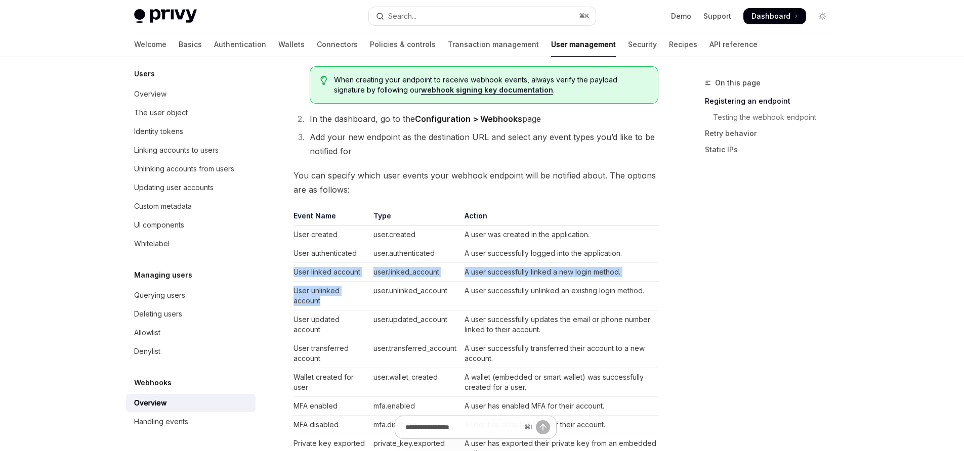
drag, startPoint x: 353, startPoint y: 304, endPoint x: 291, endPoint y: 272, distance: 69.5
click at [291, 272] on div "Webhooks Overview OpenAI Open in ChatGPT OpenAI Open in ChatGPT Webhooks allow …" at bounding box center [381, 408] width 559 height 1673
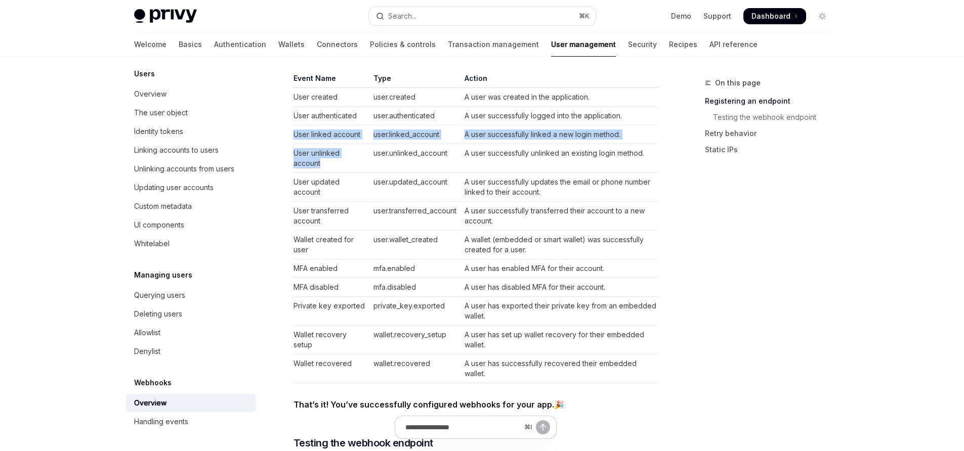
scroll to position [620, 0]
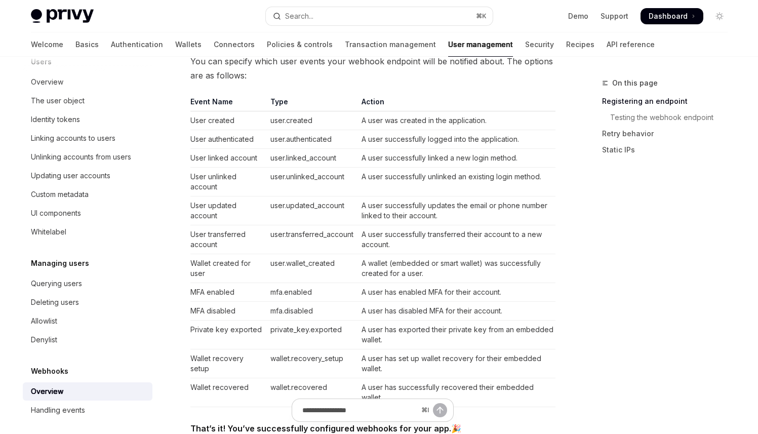
click at [331, 168] on td "user.unlinked_account" at bounding box center [311, 182] width 91 height 29
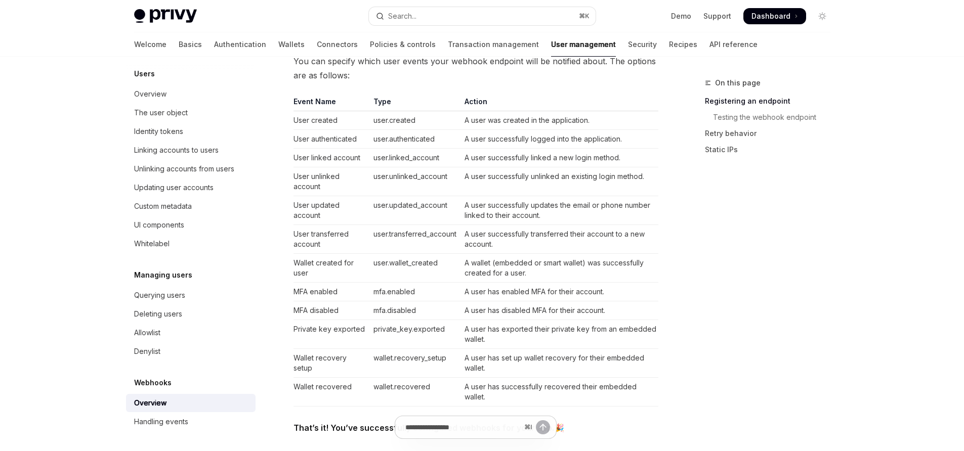
click at [429, 179] on td "user.unlinked_account" at bounding box center [414, 182] width 91 height 29
click at [423, 197] on td "user.updated_account" at bounding box center [414, 210] width 91 height 29
click at [419, 176] on td "user.unlinked_account" at bounding box center [414, 182] width 91 height 29
click at [419, 177] on td "user.unlinked_account" at bounding box center [414, 182] width 91 height 29
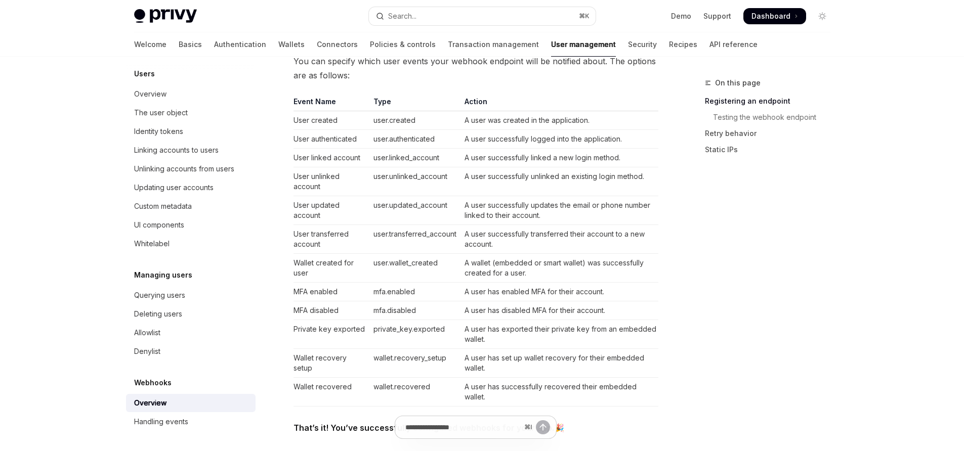
click at [385, 154] on td "user.linked_account" at bounding box center [414, 158] width 91 height 19
click at [388, 175] on td "user.unlinked_account" at bounding box center [414, 182] width 91 height 29
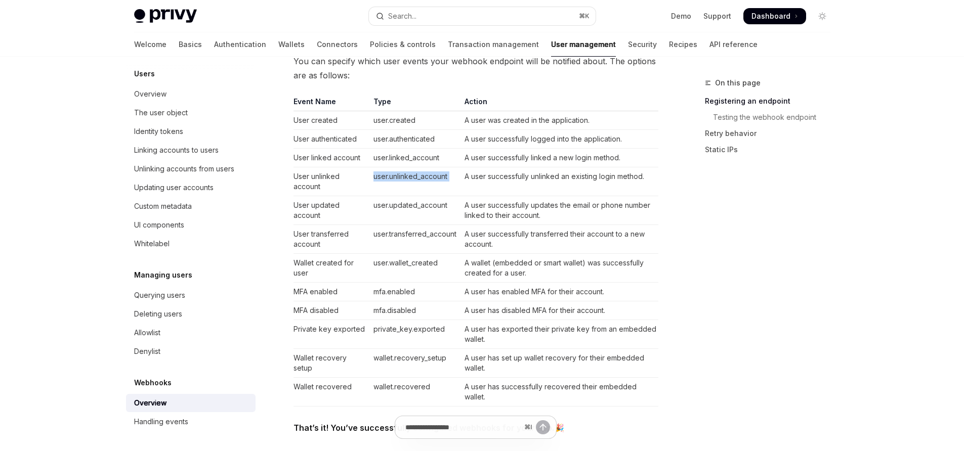
click at [388, 175] on td "user.unlinked_account" at bounding box center [414, 182] width 91 height 29
click at [751, 131] on link "Retry behavior" at bounding box center [772, 134] width 134 height 16
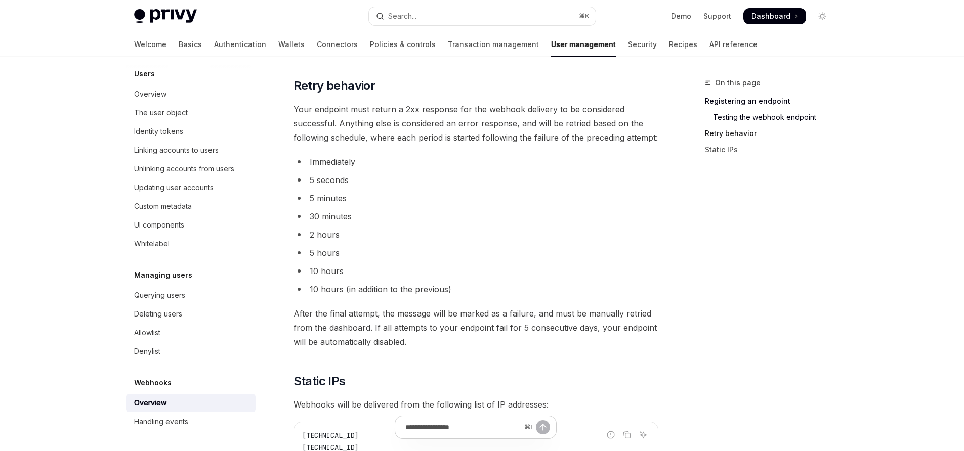
scroll to position [1089, 0]
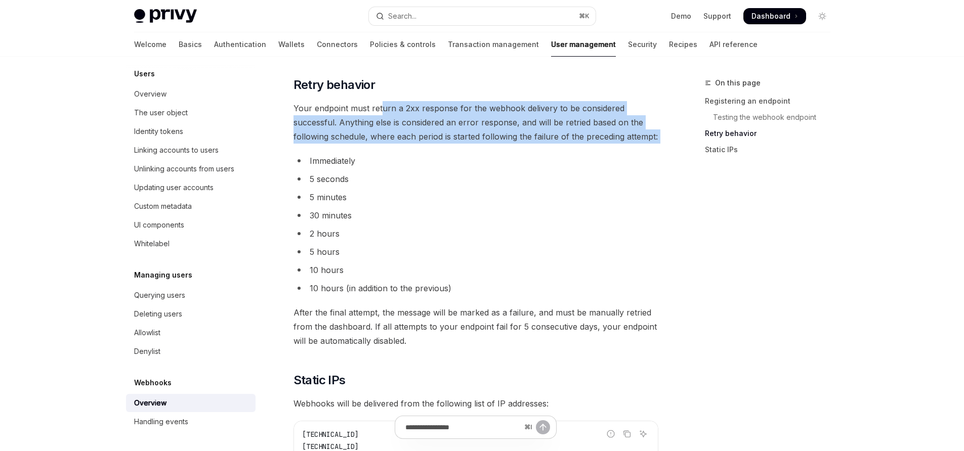
drag, startPoint x: 383, startPoint y: 109, endPoint x: 381, endPoint y: 147, distance: 38.0
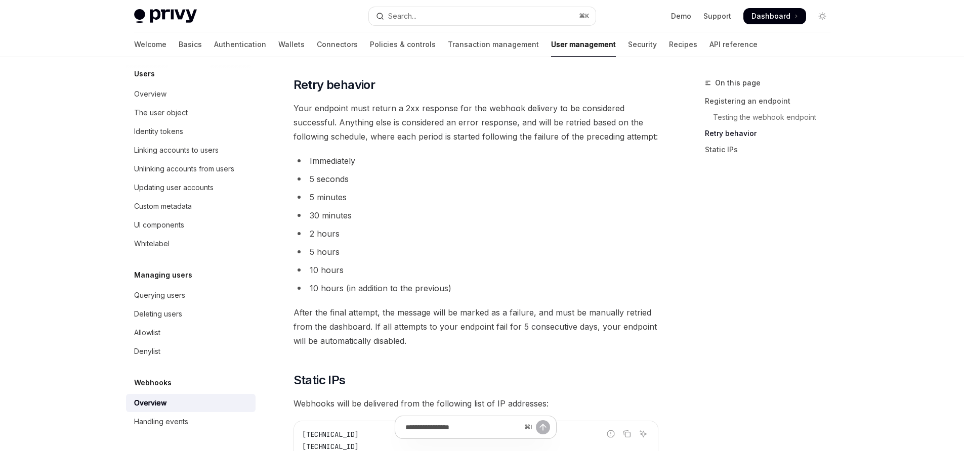
click at [334, 164] on li "Immediately" at bounding box center [476, 161] width 365 height 14
click at [314, 178] on li "5 seconds" at bounding box center [476, 179] width 365 height 14
click at [322, 203] on li "5 minutes" at bounding box center [476, 197] width 365 height 14
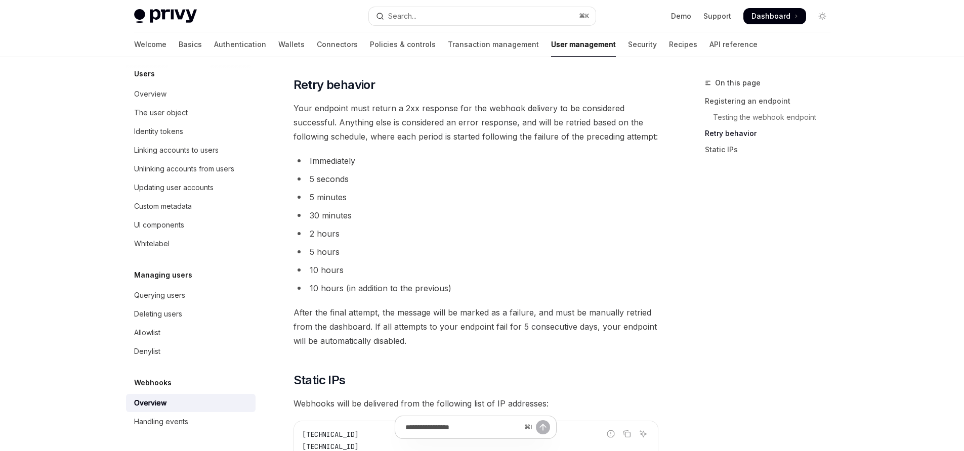
click at [325, 220] on li "30 minutes" at bounding box center [476, 216] width 365 height 14
click at [326, 241] on ul "Immediately 5 seconds 5 minutes 30 minutes 2 hours 5 hours 10 hours 10 hours (i…" at bounding box center [476, 225] width 365 height 142
click at [325, 273] on li "10 hours" at bounding box center [476, 270] width 365 height 14
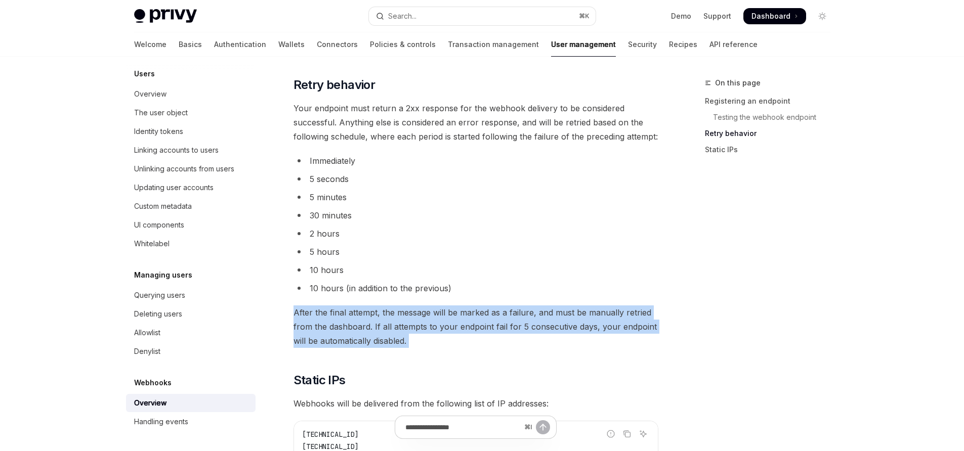
drag, startPoint x: 294, startPoint y: 315, endPoint x: 439, endPoint y: 358, distance: 152.0
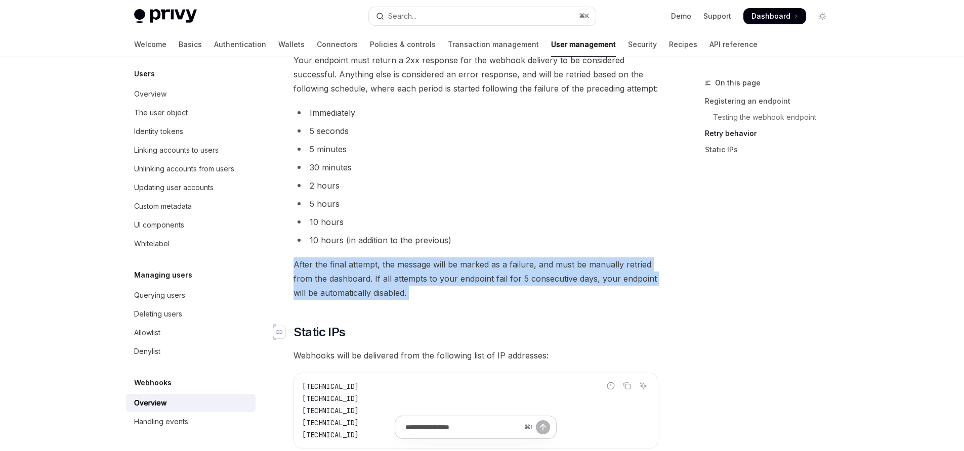
scroll to position [1137, 0]
click at [409, 294] on span "After the final attempt, the message will be marked as a failure, and must be m…" at bounding box center [476, 279] width 365 height 43
drag, startPoint x: 416, startPoint y: 291, endPoint x: 381, endPoint y: 268, distance: 42.1
click at [381, 268] on span "After the final attempt, the message will be marked as a failure, and must be m…" at bounding box center [476, 279] width 365 height 43
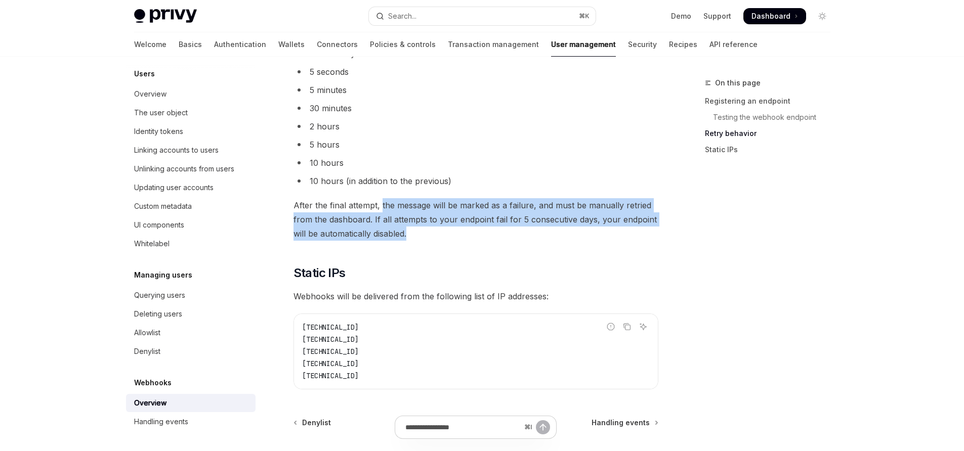
scroll to position [1298, 0]
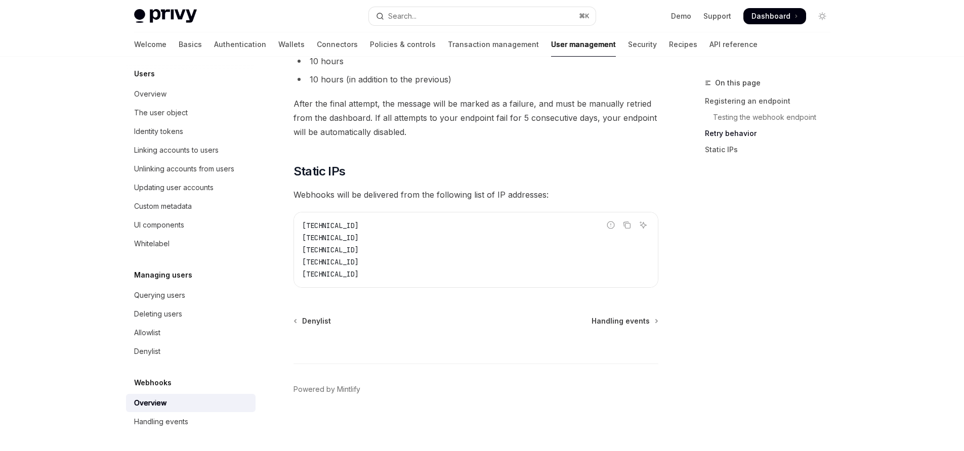
click at [350, 225] on span "44.228.126.217" at bounding box center [330, 225] width 57 height 9
click at [383, 199] on span "Webhooks will be delivered from the following list of IP addresses:" at bounding box center [476, 195] width 365 height 14
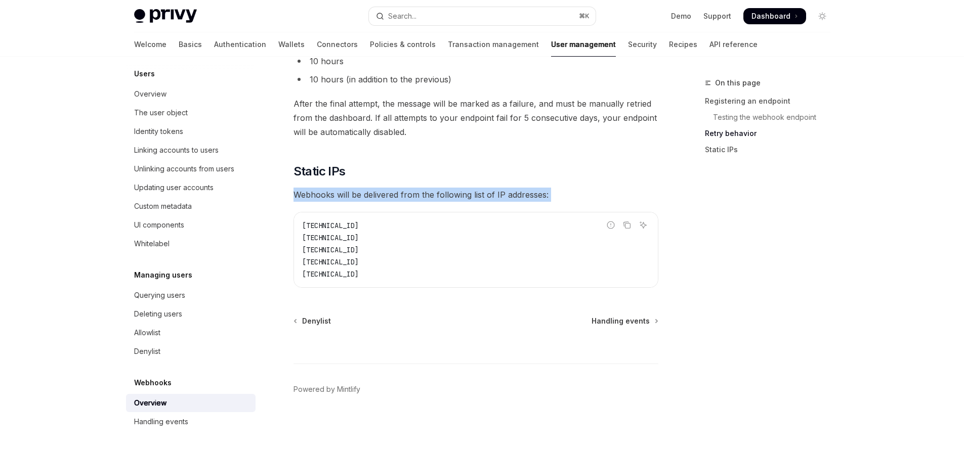
click at [383, 199] on span "Webhooks will be delivered from the following list of IP addresses:" at bounding box center [476, 195] width 365 height 14
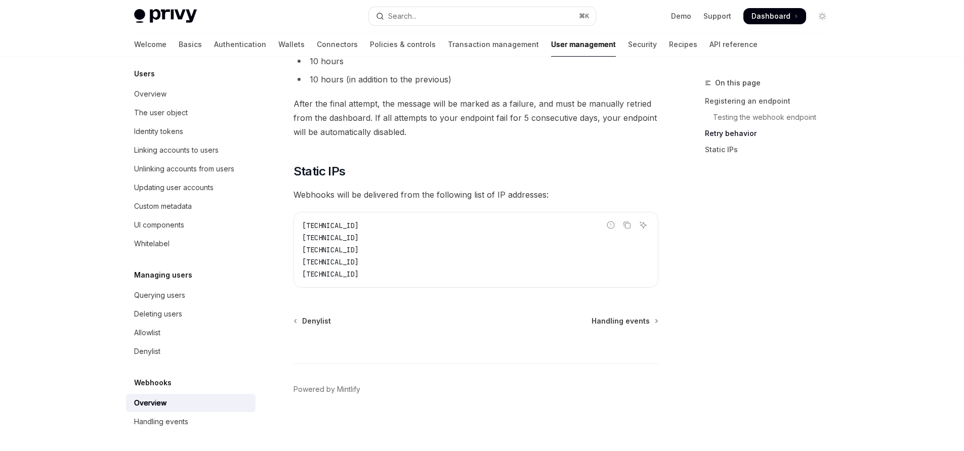
click at [366, 240] on code "44.228.126.217 50.112.21.217 52.24.126.164 54.148.139.208 2600:1f24:64:8000::/52" at bounding box center [476, 250] width 348 height 61
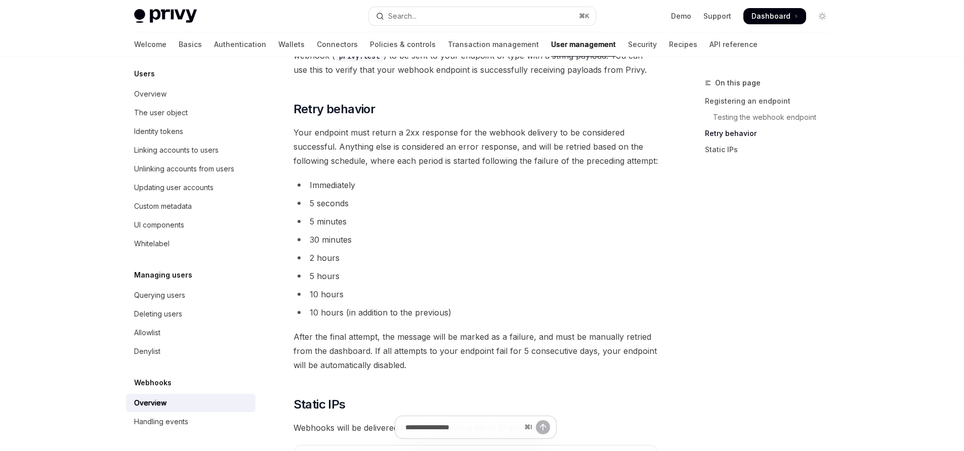
scroll to position [1039, 0]
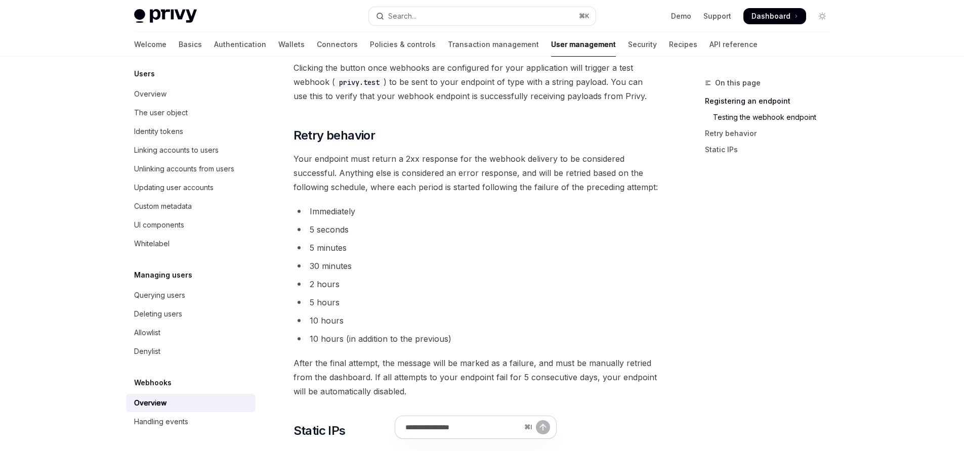
click at [409, 161] on span "Your endpoint must return a 2xx response for the webhook delivery to be conside…" at bounding box center [476, 173] width 365 height 43
drag, startPoint x: 321, startPoint y: 217, endPoint x: 364, endPoint y: 256, distance: 57.7
click at [364, 256] on ul "Immediately 5 seconds 5 minutes 30 minutes 2 hours 5 hours 10 hours 10 hours (i…" at bounding box center [476, 275] width 365 height 142
drag, startPoint x: 319, startPoint y: 265, endPoint x: 388, endPoint y: 269, distance: 68.9
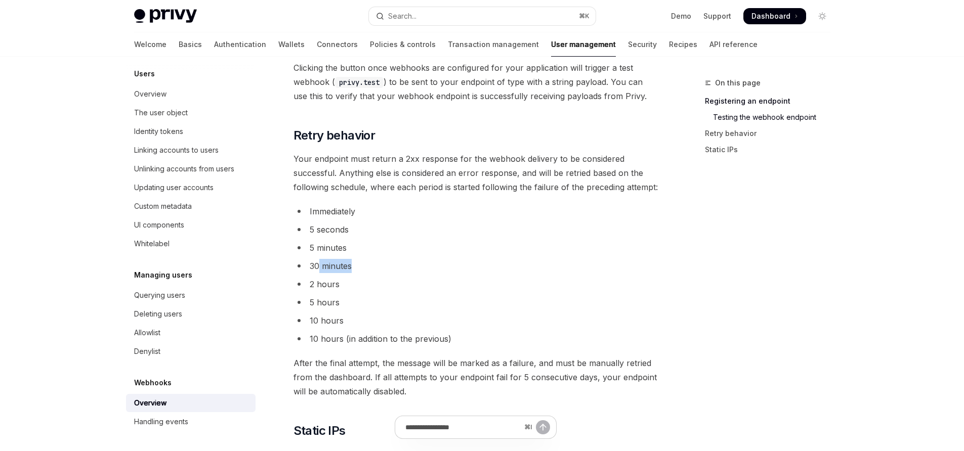
click at [388, 269] on li "30 minutes" at bounding box center [476, 266] width 365 height 14
drag, startPoint x: 350, startPoint y: 289, endPoint x: 310, endPoint y: 285, distance: 40.7
click at [310, 285] on li "2 hours" at bounding box center [476, 284] width 365 height 14
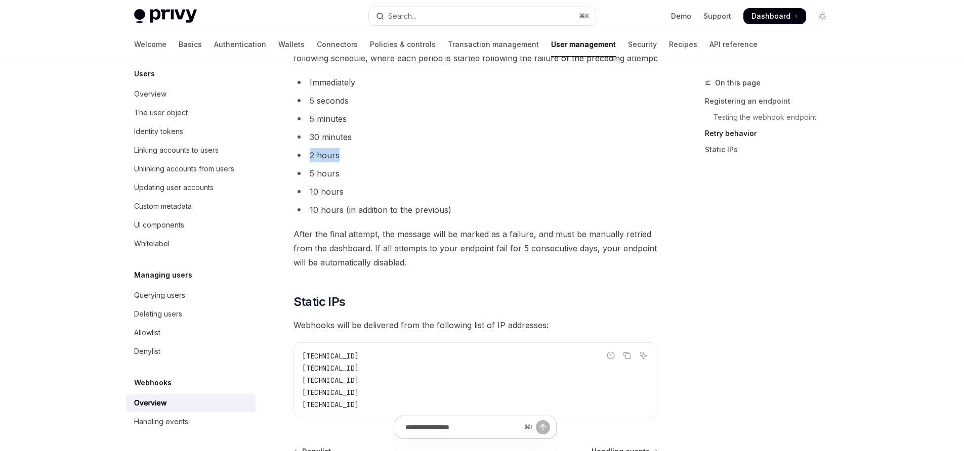
scroll to position [1178, 0]
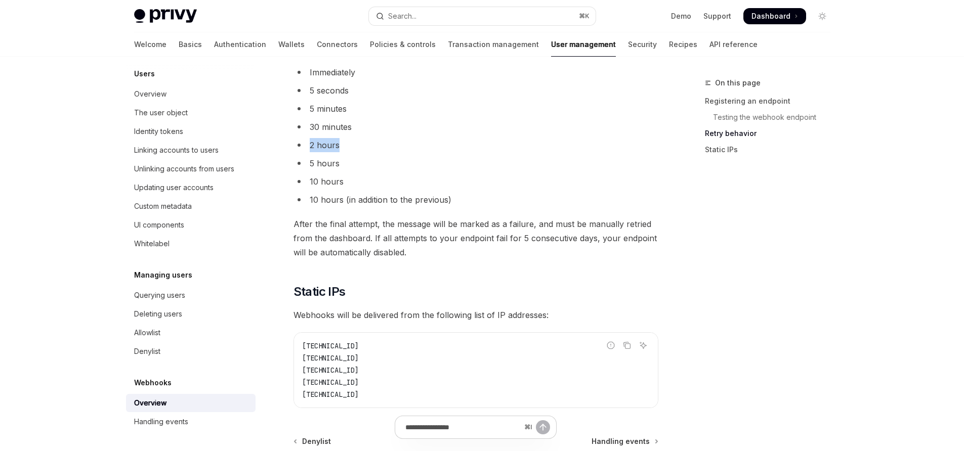
drag, startPoint x: 412, startPoint y: 395, endPoint x: 365, endPoint y: 333, distance: 77.4
click at [364, 376] on code "44.228.126.217 50.112.21.217 52.24.126.164 54.148.139.208 2600:1f24:64:8000::/52" at bounding box center [476, 370] width 348 height 61
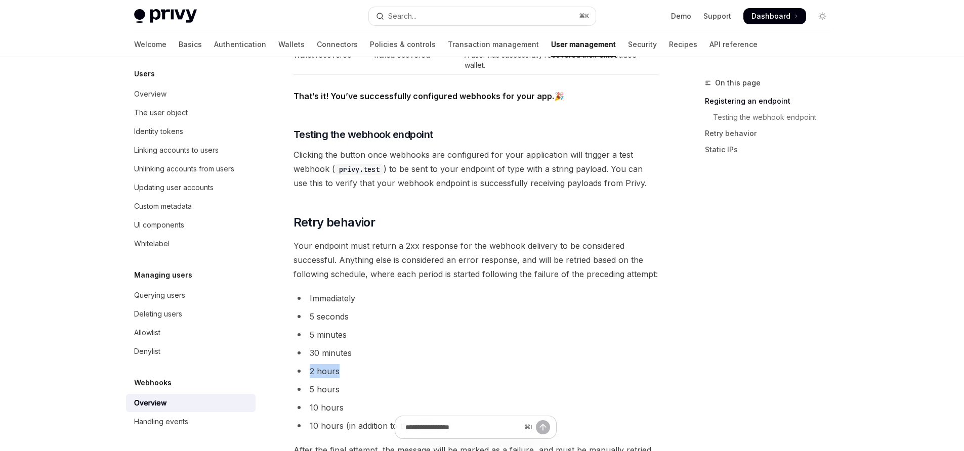
scroll to position [952, 0]
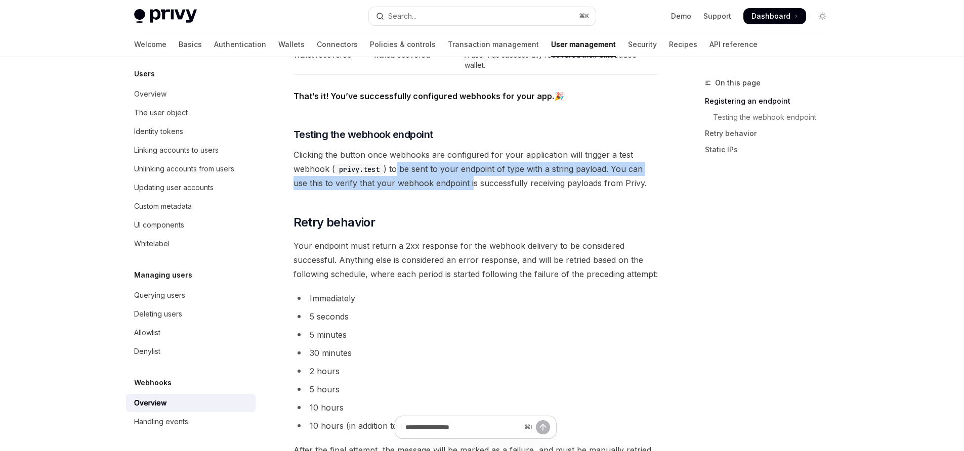
drag, startPoint x: 404, startPoint y: 169, endPoint x: 455, endPoint y: 182, distance: 52.8
click at [455, 182] on span "Clicking the button once webhooks are configured for your application will trig…" at bounding box center [476, 169] width 365 height 43
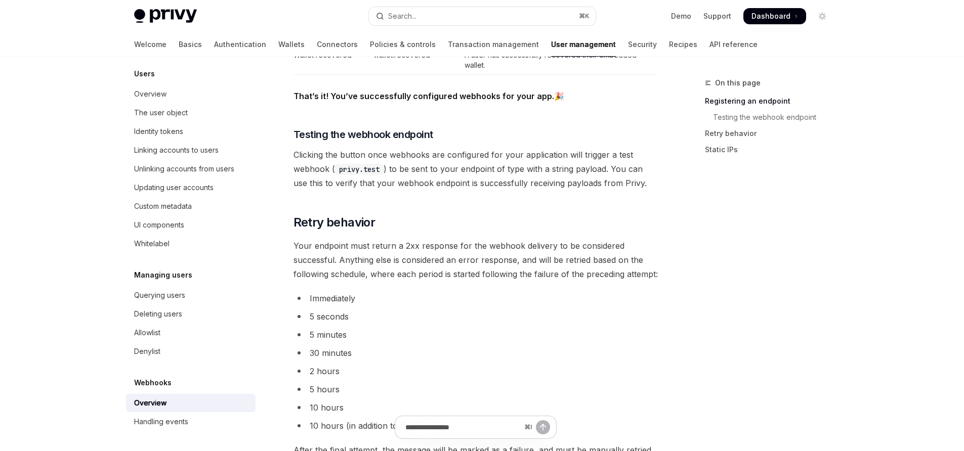
click at [608, 187] on span "Clicking the button once webhooks are configured for your application will trig…" at bounding box center [476, 169] width 365 height 43
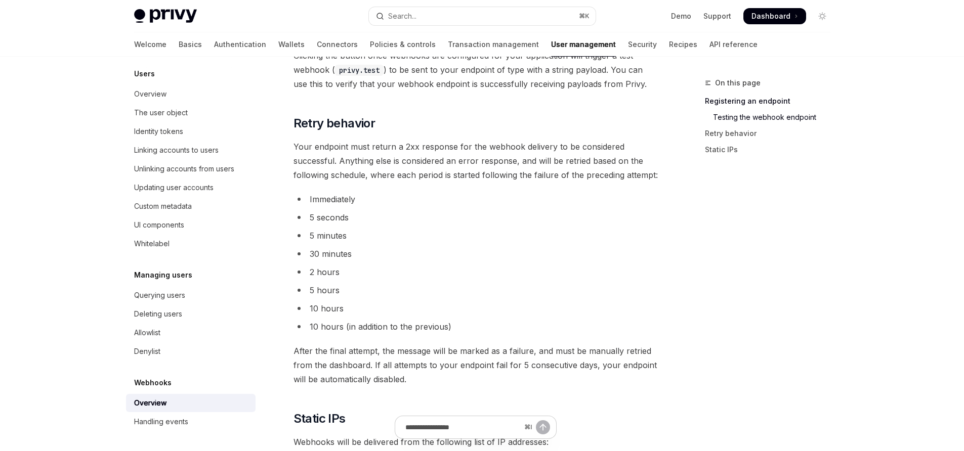
scroll to position [1051, 0]
click at [499, 363] on span "After the final attempt, the message will be marked as a failure, and must be m…" at bounding box center [476, 365] width 365 height 43
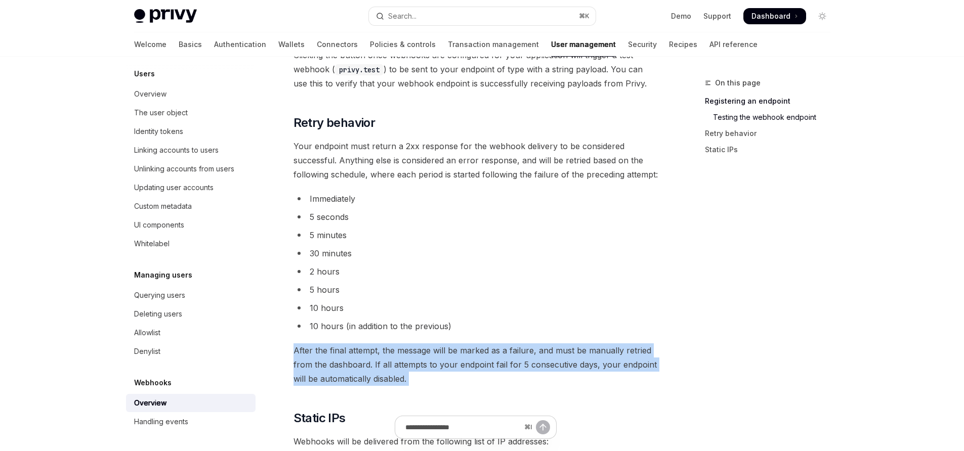
click at [499, 363] on span "After the final attempt, the message will be marked as a failure, and must be m…" at bounding box center [476, 365] width 365 height 43
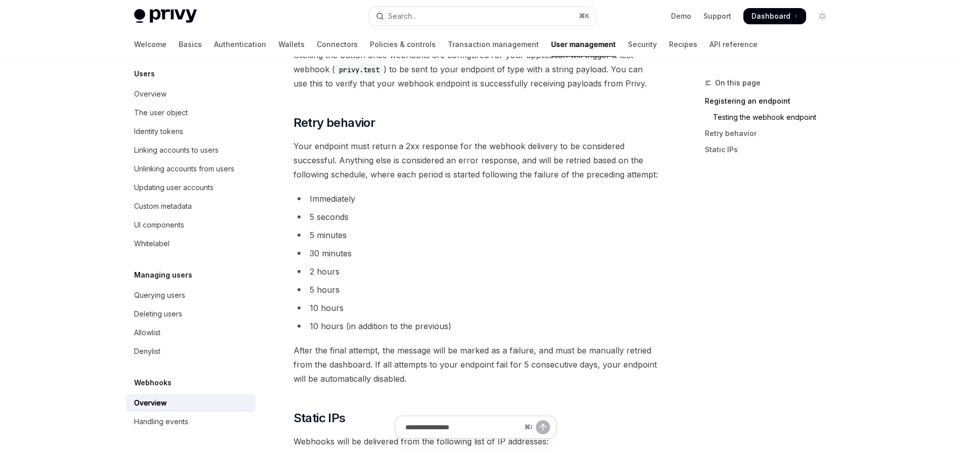
drag, startPoint x: 385, startPoint y: 367, endPoint x: 531, endPoint y: 367, distance: 146.8
click at [531, 367] on span "After the final attempt, the message will be marked as a failure, and must be m…" at bounding box center [476, 365] width 365 height 43
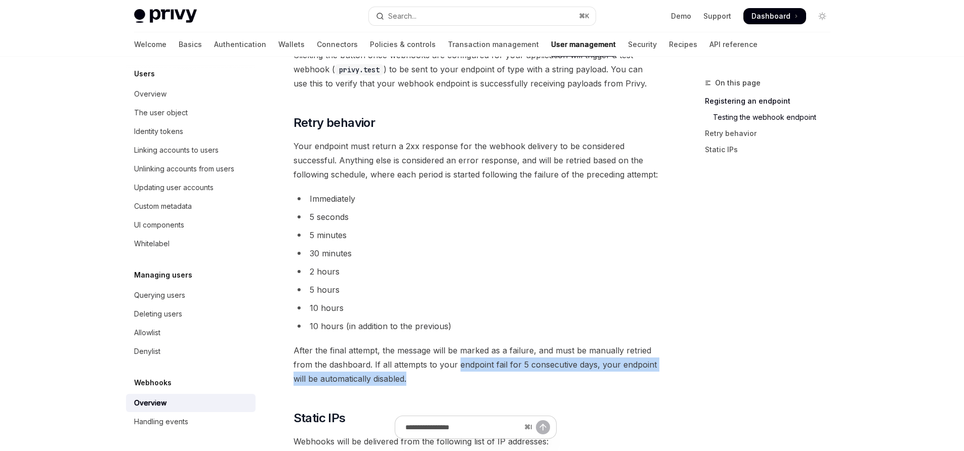
drag, startPoint x: 458, startPoint y: 360, endPoint x: 415, endPoint y: 381, distance: 48.0
click at [415, 381] on span "After the final attempt, the message will be marked as a failure, and must be m…" at bounding box center [476, 365] width 365 height 43
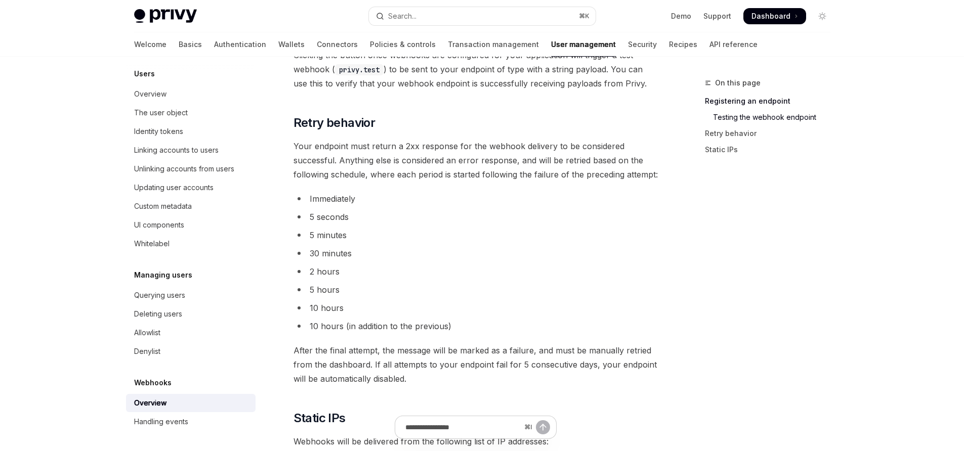
click at [412, 369] on span "After the final attempt, the message will be marked as a failure, and must be m…" at bounding box center [476, 365] width 365 height 43
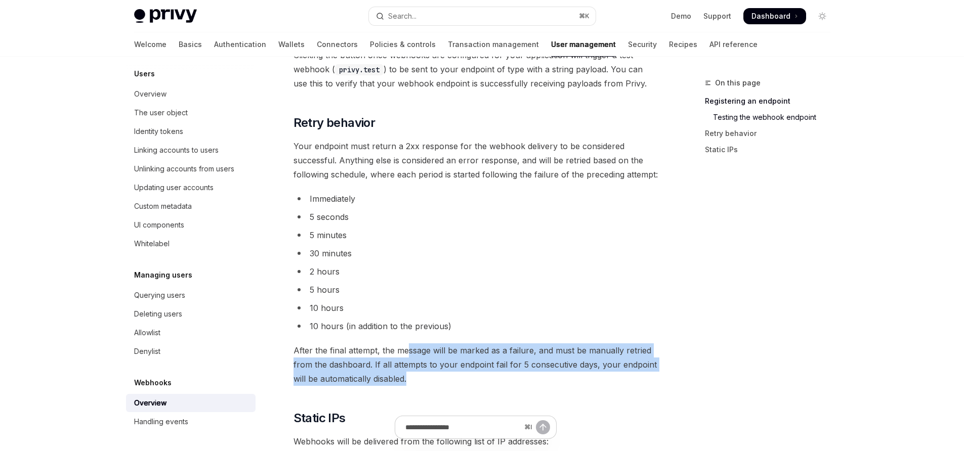
drag, startPoint x: 412, startPoint y: 380, endPoint x: 406, endPoint y: 351, distance: 29.9
click at [406, 351] on span "After the final attempt, the message will be marked as a failure, and must be m…" at bounding box center [476, 365] width 365 height 43
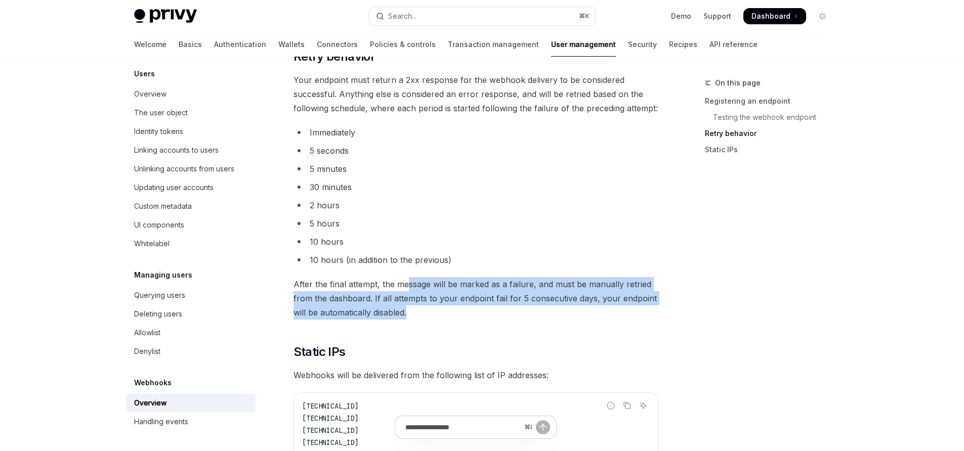
scroll to position [1119, 0]
click at [409, 305] on span "After the final attempt, the message will be marked as a failure, and must be m…" at bounding box center [476, 297] width 365 height 43
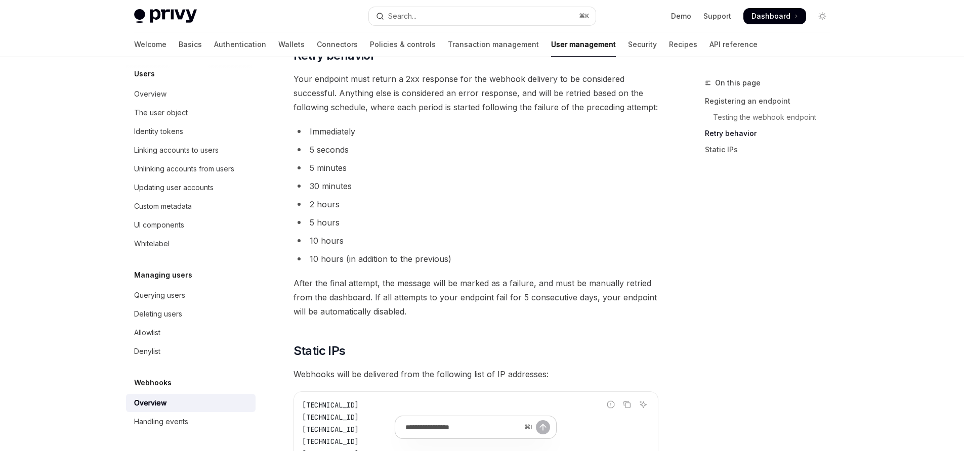
click at [373, 319] on span "After the final attempt, the message will be marked as a failure, and must be m…" at bounding box center [476, 297] width 365 height 43
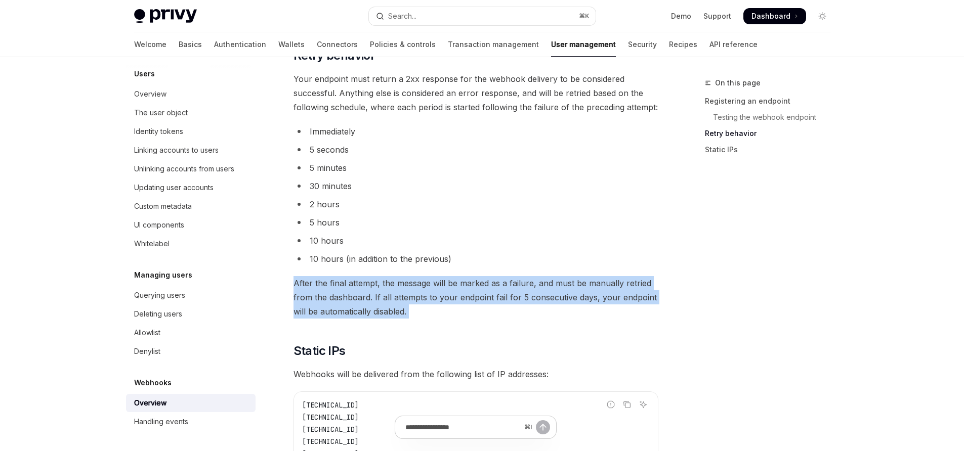
click at [373, 319] on span "After the final attempt, the message will be marked as a failure, and must be m…" at bounding box center [476, 297] width 365 height 43
click at [375, 297] on span "After the final attempt, the message will be marked as a failure, and must be m…" at bounding box center [476, 297] width 365 height 43
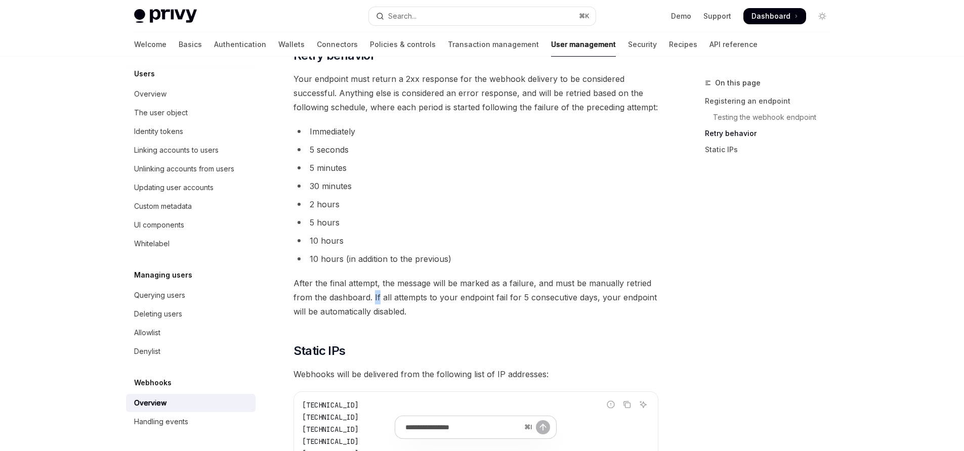
click at [375, 297] on span "After the final attempt, the message will be marked as a failure, and must be m…" at bounding box center [476, 297] width 365 height 43
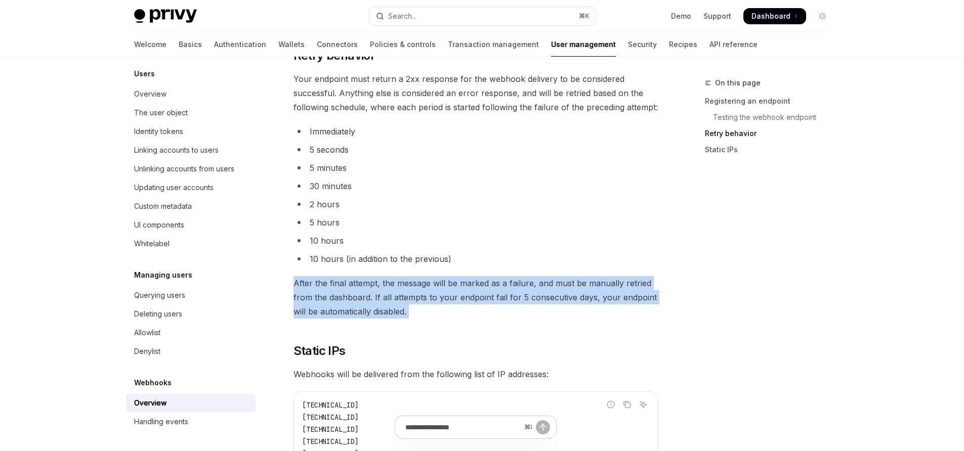
click at [375, 297] on span "After the final attempt, the message will be marked as a failure, and must be m…" at bounding box center [476, 297] width 365 height 43
click at [333, 305] on span "After the final attempt, the message will be marked as a failure, and must be m…" at bounding box center [476, 297] width 365 height 43
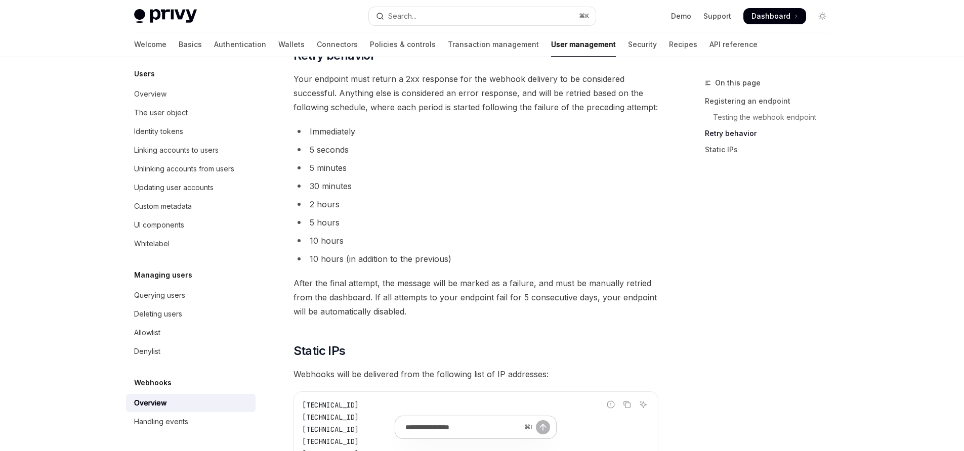
click at [724, 194] on div "On this page Registering an endpoint Testing the webhook endpoint Retry behavio…" at bounding box center [762, 264] width 154 height 375
click at [713, 150] on link "Static IPs" at bounding box center [772, 150] width 134 height 16
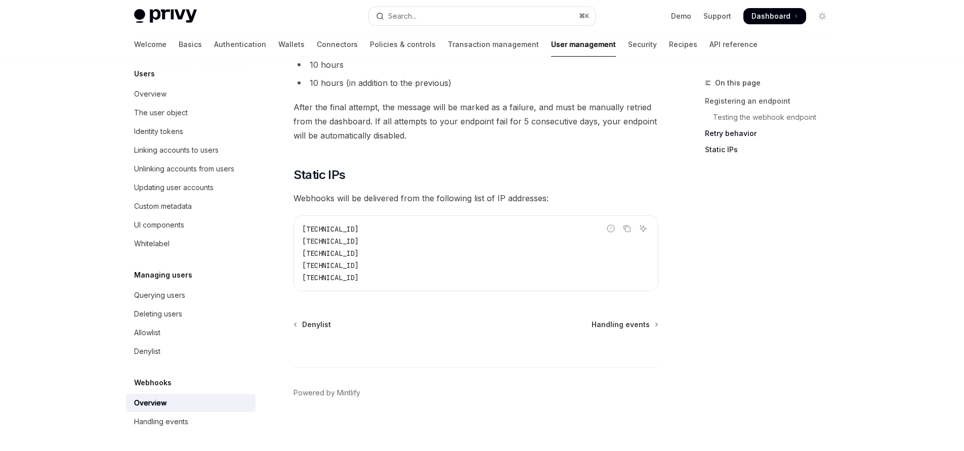
scroll to position [1298, 0]
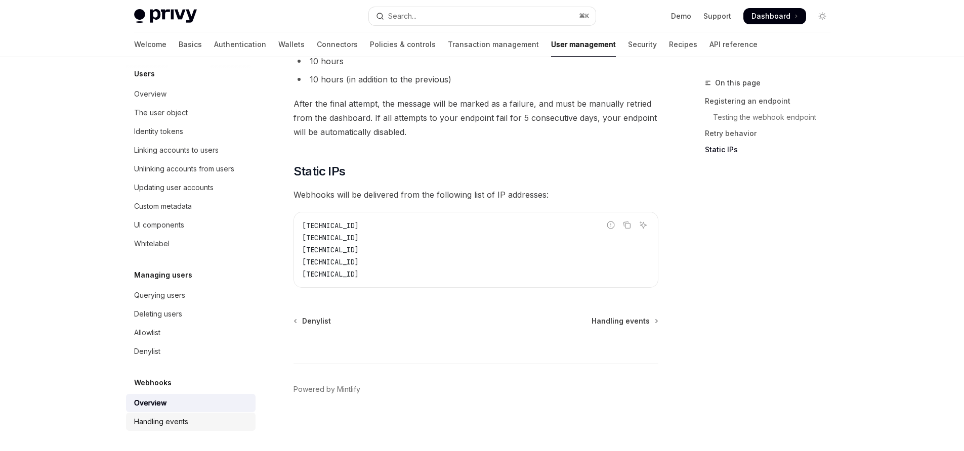
click at [183, 427] on div "Handling events" at bounding box center [161, 422] width 54 height 12
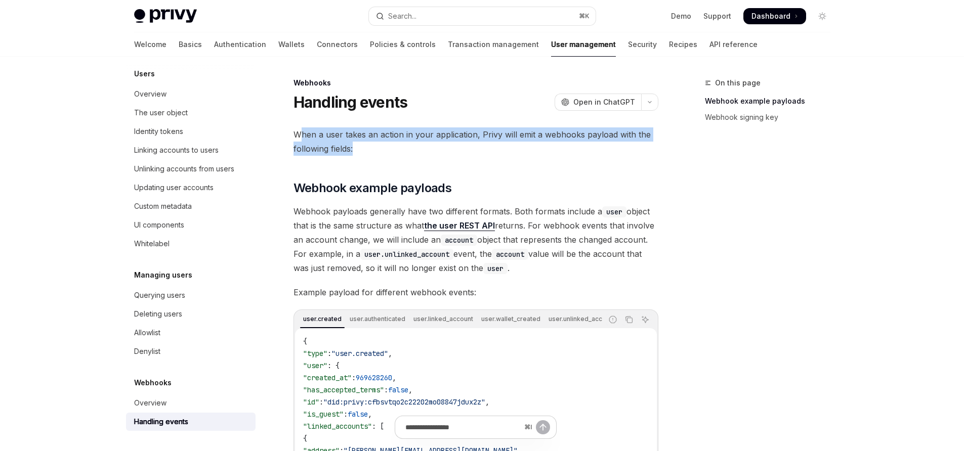
drag, startPoint x: 298, startPoint y: 134, endPoint x: 568, endPoint y: 152, distance: 270.4
click at [568, 152] on span "When a user takes an action in your application, Privy will emit a webhooks pay…" at bounding box center [476, 142] width 365 height 28
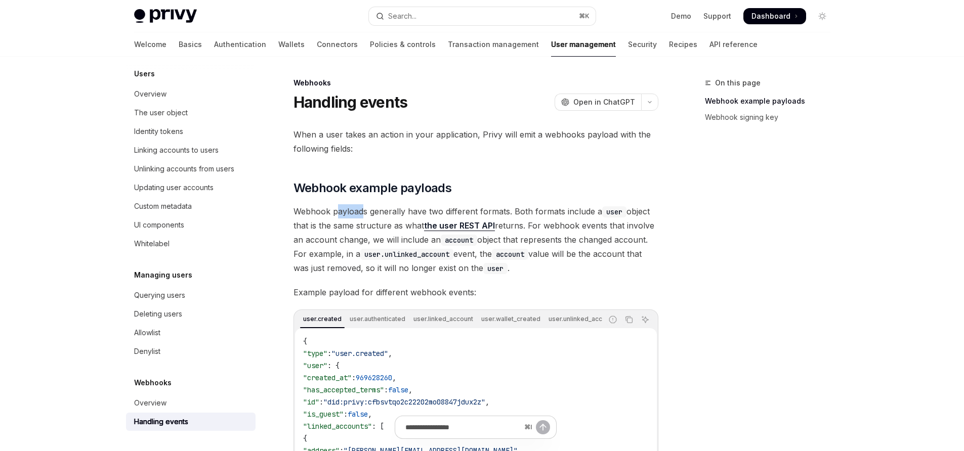
drag, startPoint x: 335, startPoint y: 214, endPoint x: 364, endPoint y: 213, distance: 29.9
click at [364, 213] on span "Webhook payloads generally have two different formats. Both formats include a u…" at bounding box center [476, 239] width 365 height 71
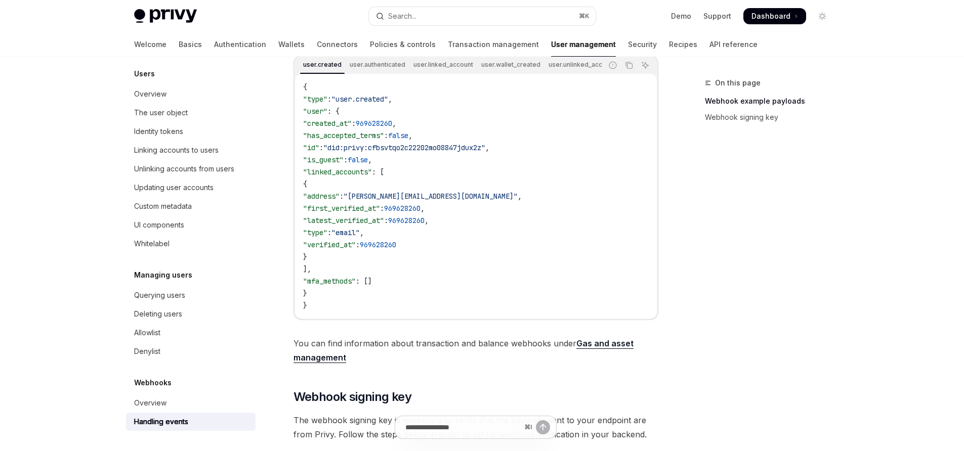
scroll to position [326, 0]
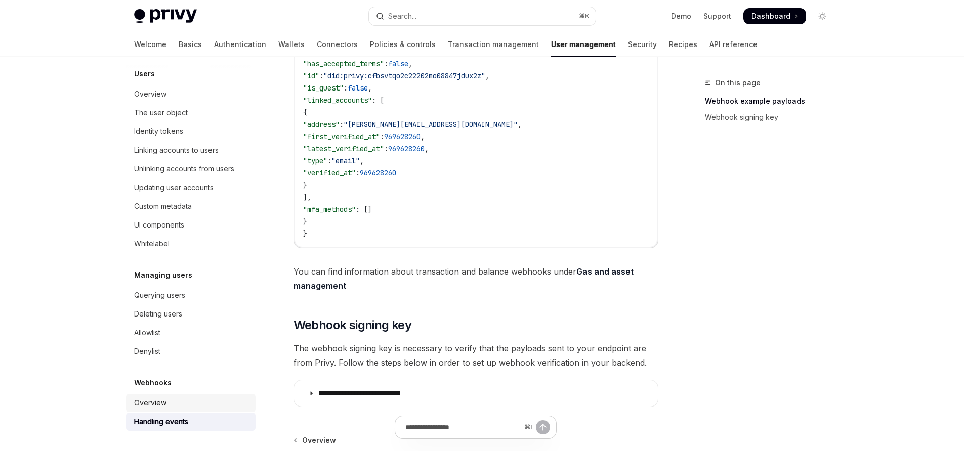
click at [152, 398] on div "Overview" at bounding box center [150, 403] width 32 height 12
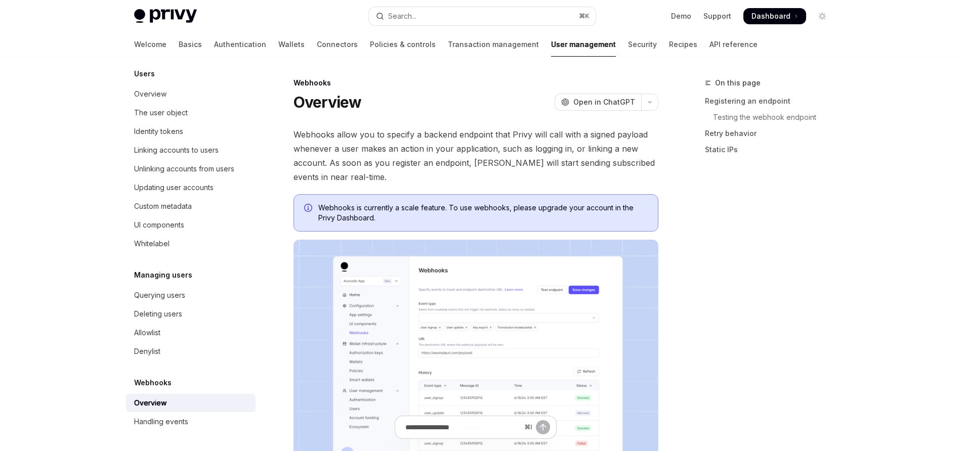
type textarea "*"
click at [440, 206] on span "Webhooks is currently a scale feature. To use webhooks, please upgrade your acc…" at bounding box center [483, 213] width 330 height 20
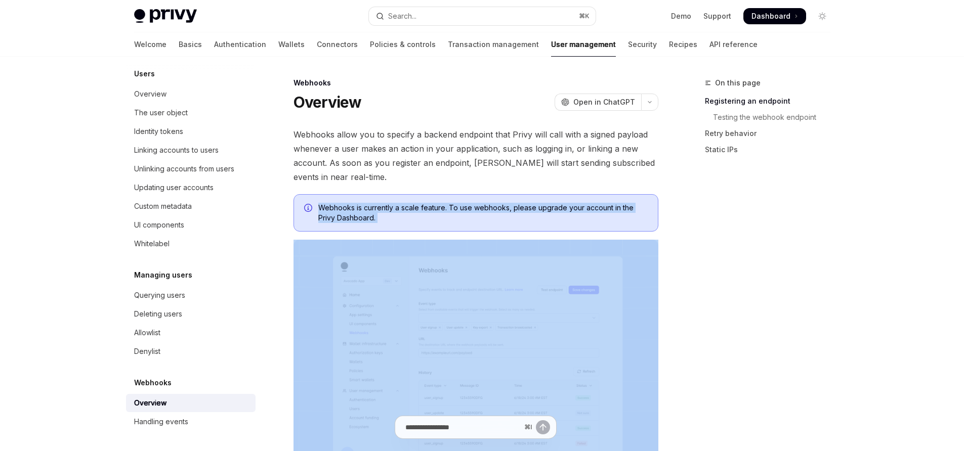
click at [440, 206] on span "Webhooks is currently a scale feature. To use webhooks, please upgrade your acc…" at bounding box center [483, 213] width 330 height 20
click at [408, 210] on span "Webhooks is currently a scale feature. To use webhooks, please upgrade your acc…" at bounding box center [483, 213] width 330 height 20
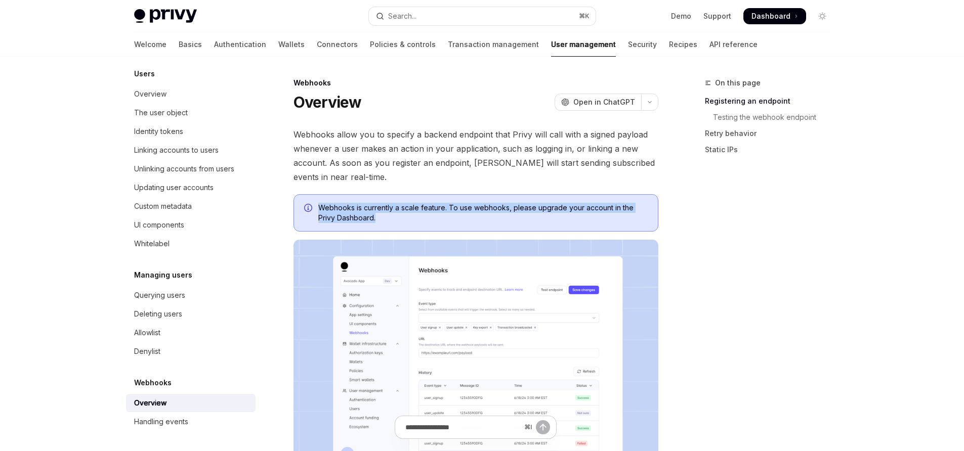
drag, startPoint x: 402, startPoint y: 219, endPoint x: 317, endPoint y: 210, distance: 85.5
click at [317, 210] on div "Webhooks is currently a scale feature. To use webhooks, please upgrade your acc…" at bounding box center [476, 212] width 365 height 37
click at [593, 210] on span "Webhooks is currently a scale feature. To use webhooks, please upgrade your acc…" at bounding box center [483, 213] width 330 height 20
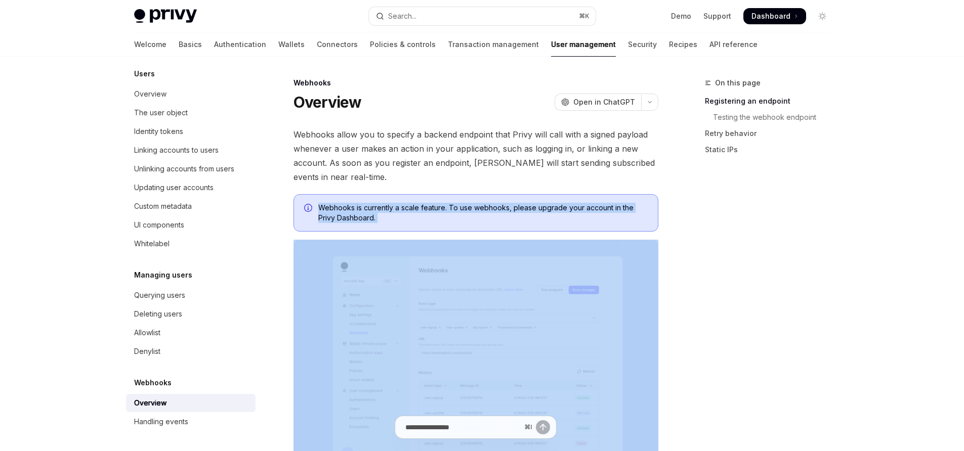
click at [593, 210] on span "Webhooks is currently a scale feature. To use webhooks, please upgrade your acc…" at bounding box center [483, 213] width 330 height 20
click at [455, 210] on span "Webhooks is currently a scale feature. To use webhooks, please upgrade your acc…" at bounding box center [483, 213] width 330 height 20
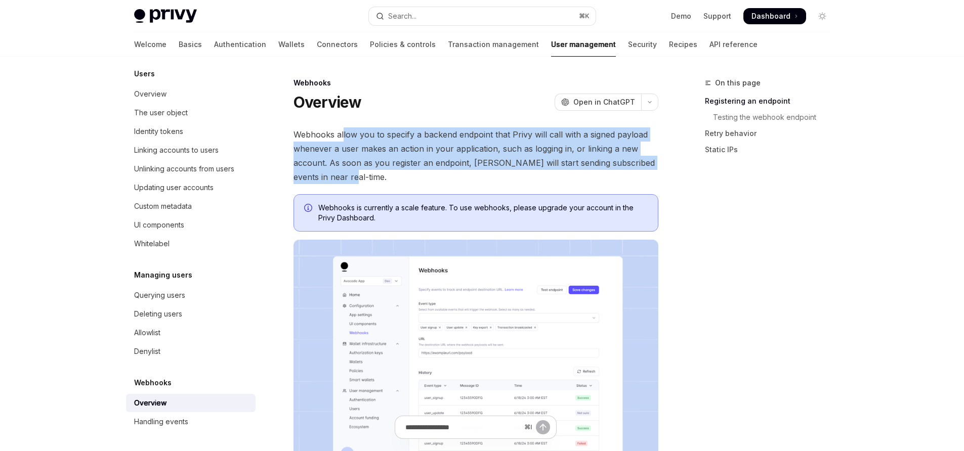
drag, startPoint x: 343, startPoint y: 133, endPoint x: 375, endPoint y: 177, distance: 54.1
click at [375, 177] on span "Webhooks allow you to specify a backend endpoint that Privy will call with a si…" at bounding box center [476, 156] width 365 height 57
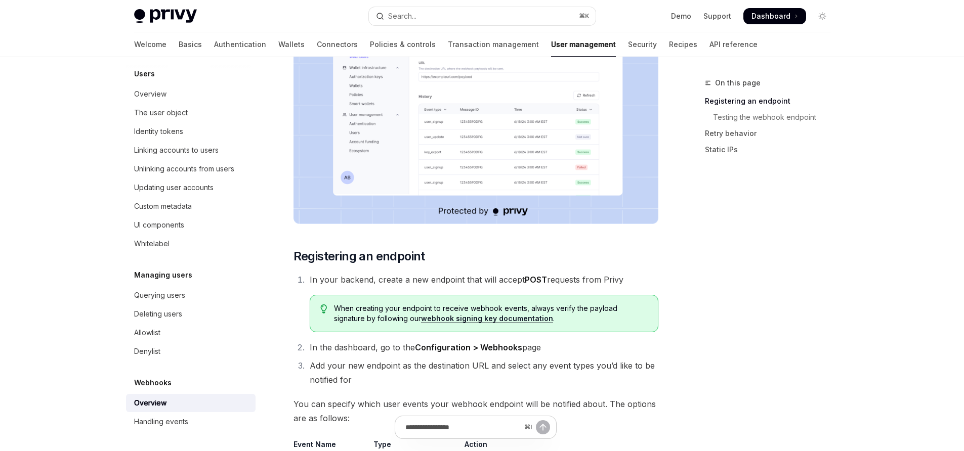
scroll to position [276, 0]
drag, startPoint x: 366, startPoint y: 282, endPoint x: 677, endPoint y: 285, distance: 310.8
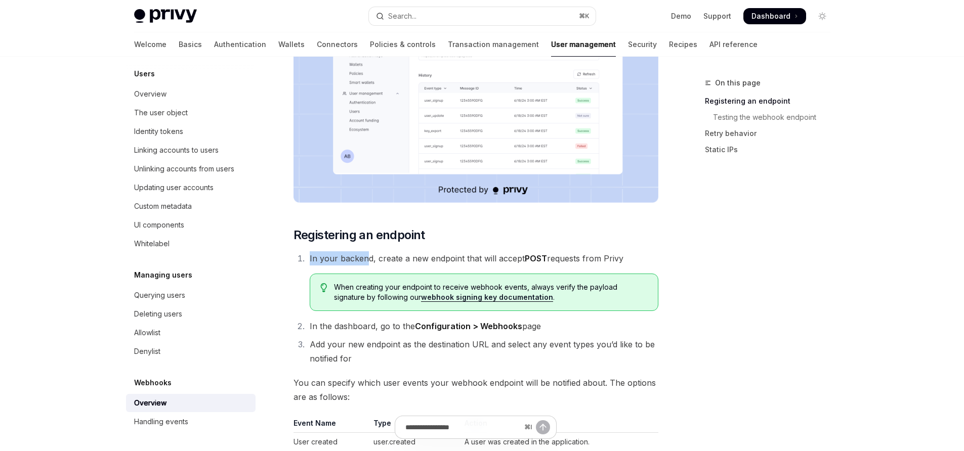
scroll to position [352, 0]
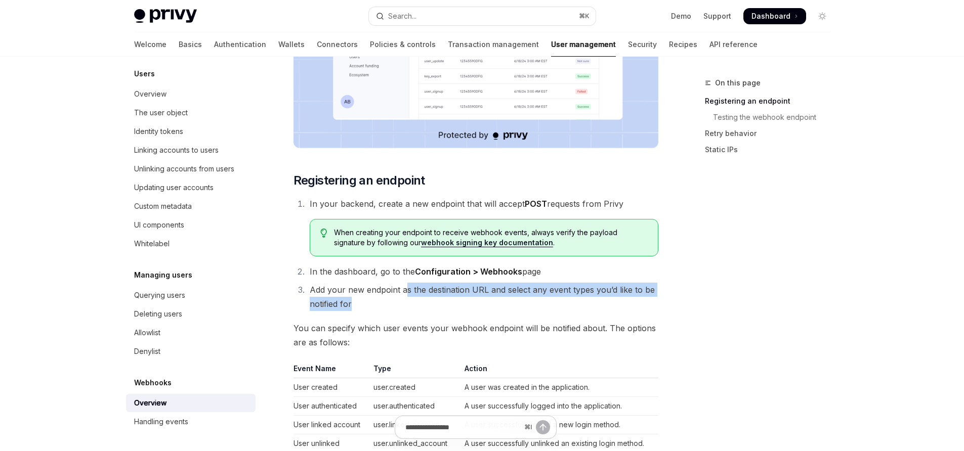
drag, startPoint x: 459, startPoint y: 295, endPoint x: 570, endPoint y: 299, distance: 111.9
click at [570, 299] on li "Add your new endpoint as the destination URL and select any event types you’d l…" at bounding box center [483, 297] width 352 height 28
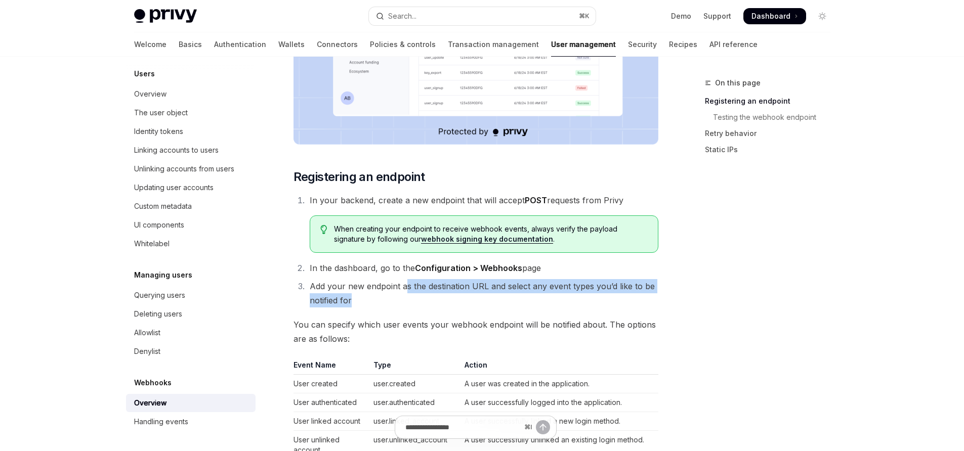
scroll to position [533, 0]
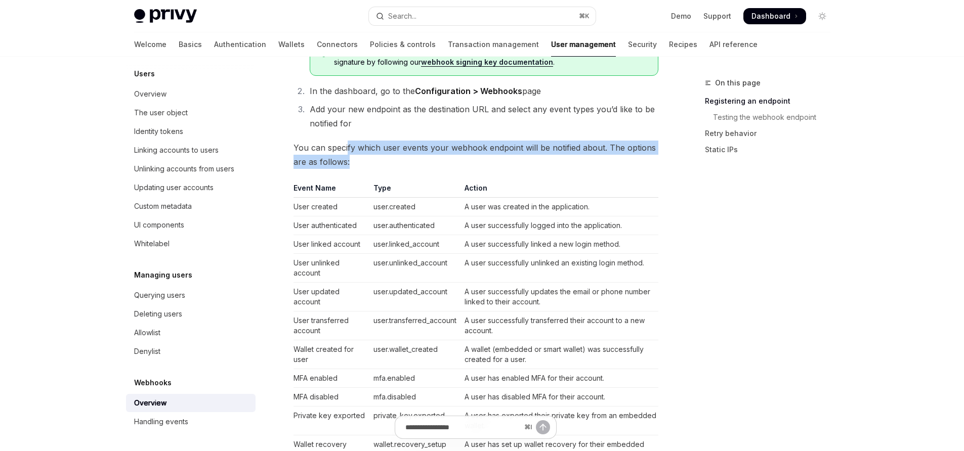
drag, startPoint x: 347, startPoint y: 149, endPoint x: 382, endPoint y: 159, distance: 36.4
click at [382, 159] on span "You can specify which user events your webhook endpoint will be notified about.…" at bounding box center [476, 155] width 365 height 28
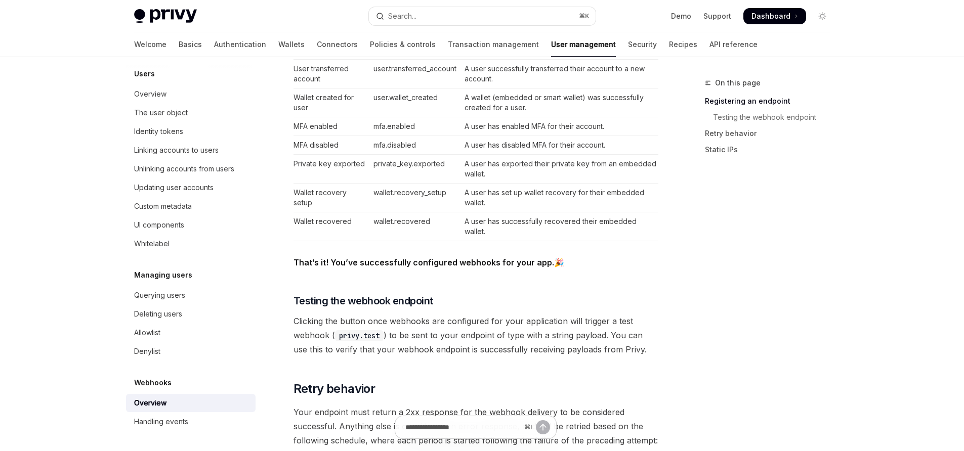
scroll to position [787, 0]
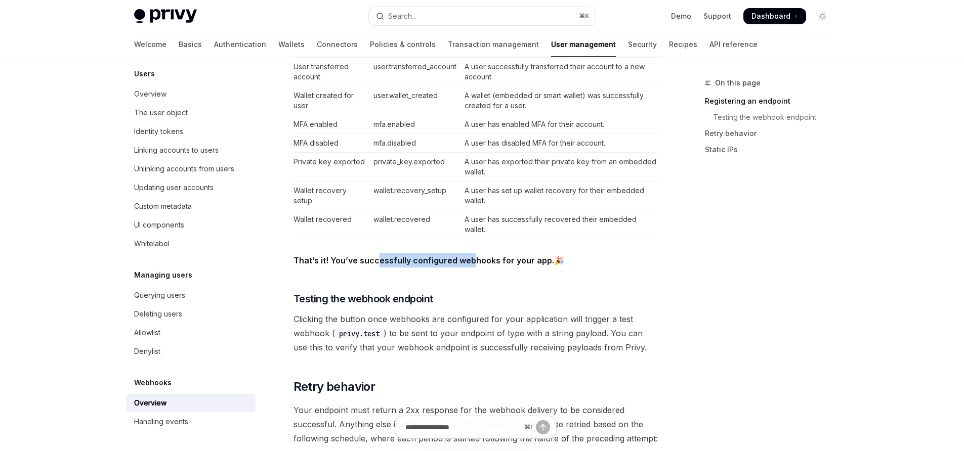
drag, startPoint x: 471, startPoint y: 262, endPoint x: 378, endPoint y: 261, distance: 92.6
click at [378, 261] on strong "That’s it! You’ve successfully configured webhooks for your app." at bounding box center [424, 261] width 261 height 10
click at [604, 300] on h3 "​ Testing the webhook endpoint" at bounding box center [476, 299] width 365 height 14
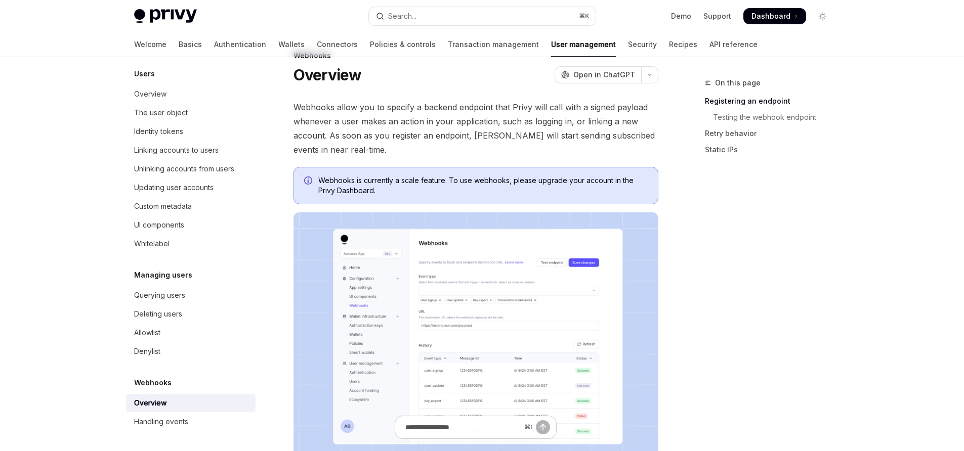
scroll to position [0, 0]
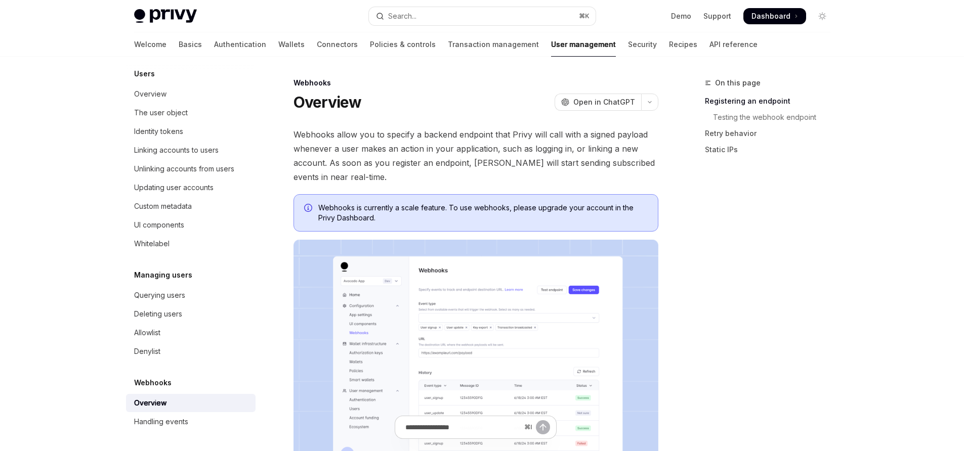
click at [572, 157] on span "Webhooks allow you to specify a backend endpoint that Privy will call with a si…" at bounding box center [476, 156] width 365 height 57
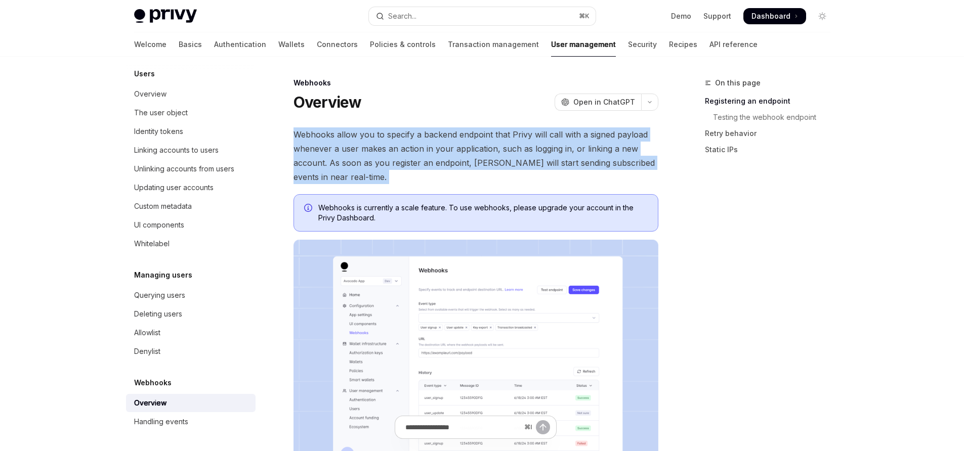
click at [572, 157] on span "Webhooks allow you to specify a backend endpoint that Privy will call with a si…" at bounding box center [476, 156] width 365 height 57
click at [338, 149] on span "Webhooks allow you to specify a backend endpoint that Privy will call with a si…" at bounding box center [476, 156] width 365 height 57
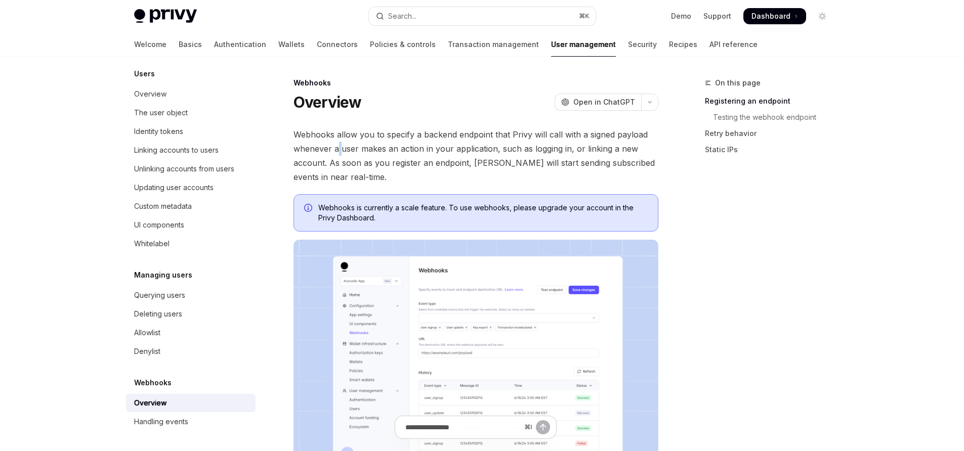
click at [338, 149] on span "Webhooks allow you to specify a backend endpoint that Privy will call with a si…" at bounding box center [476, 156] width 365 height 57
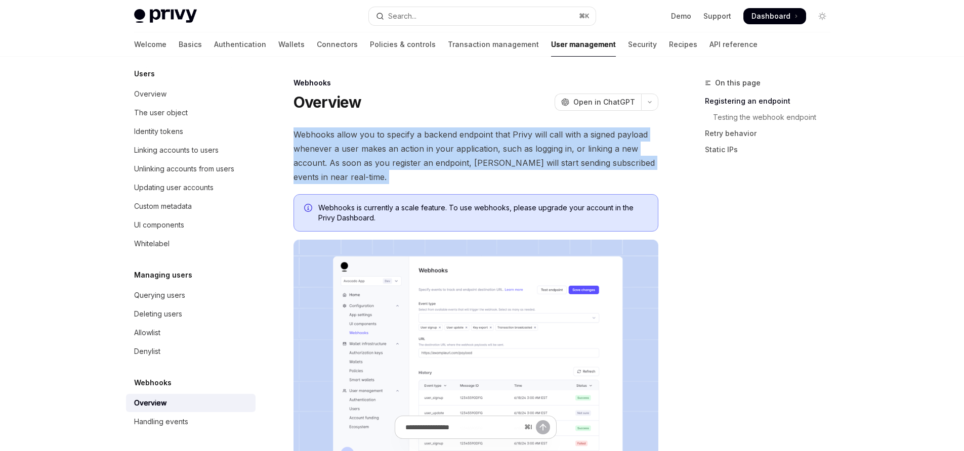
click at [338, 149] on span "Webhooks allow you to specify a backend endpoint that Privy will call with a si…" at bounding box center [476, 156] width 365 height 57
click at [335, 150] on span "Webhooks allow you to specify a backend endpoint that Privy will call with a si…" at bounding box center [476, 156] width 365 height 57
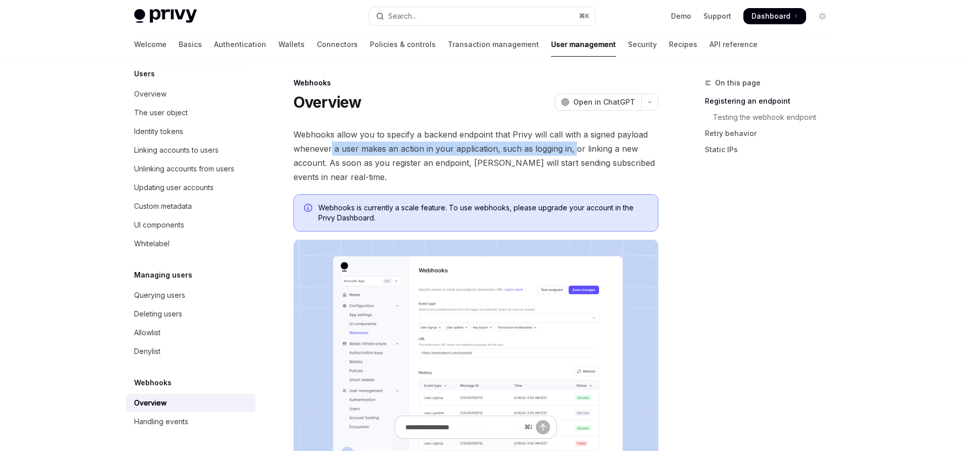
drag, startPoint x: 331, startPoint y: 149, endPoint x: 572, endPoint y: 148, distance: 241.9
click at [572, 148] on span "Webhooks allow you to specify a backend endpoint that Privy will call with a si…" at bounding box center [476, 156] width 365 height 57
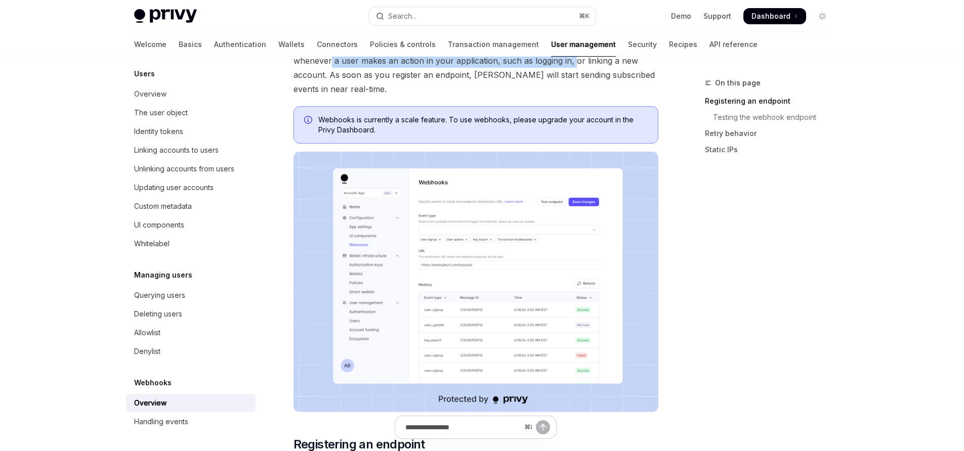
scroll to position [115, 0]
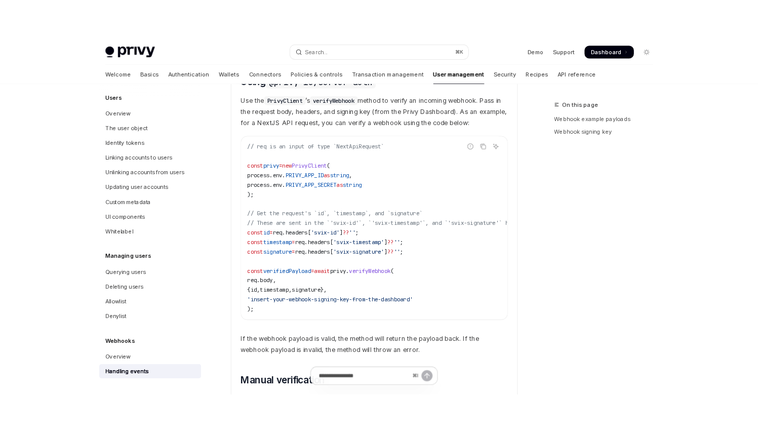
scroll to position [816, 0]
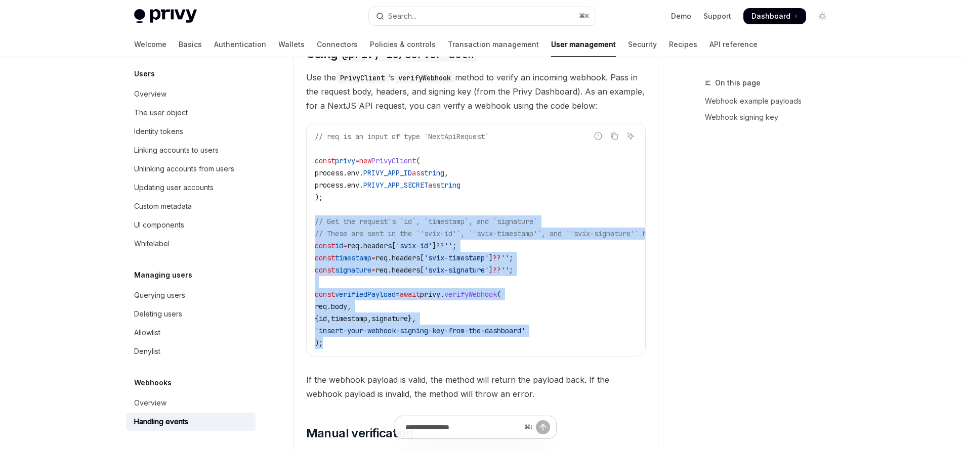
drag, startPoint x: 353, startPoint y: 347, endPoint x: 313, endPoint y: 228, distance: 125.3
click at [313, 228] on div "// req is an input of type `NextApiRequest` const privy = new PrivyClient ( pro…" at bounding box center [476, 240] width 339 height 233
copy code "// Get the request's `id`, `timestamp`, and `signature` // These are sent in th…"
type textarea "*"
